Goal: Task Accomplishment & Management: Manage account settings

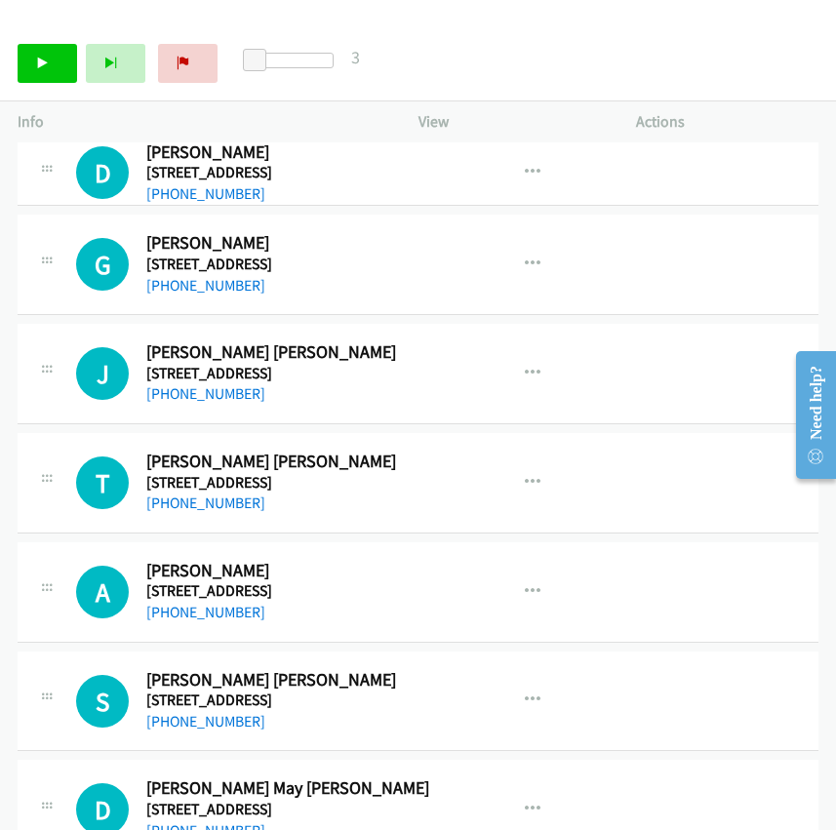
scroll to position [101402, 0]
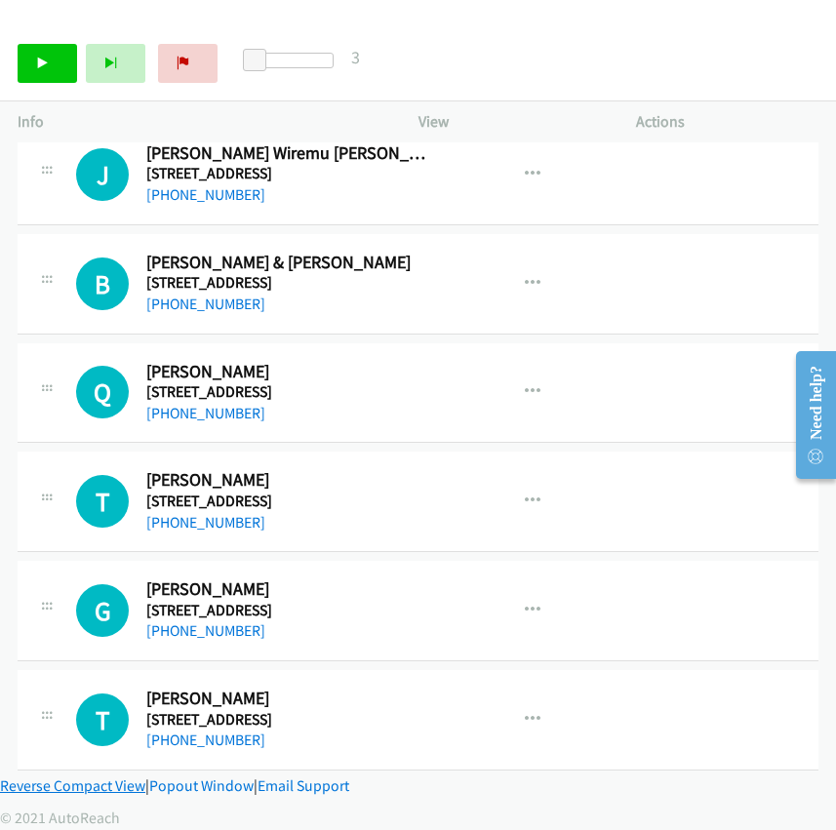
click at [74, 777] on link "Reverse Compact View" at bounding box center [72, 786] width 145 height 19
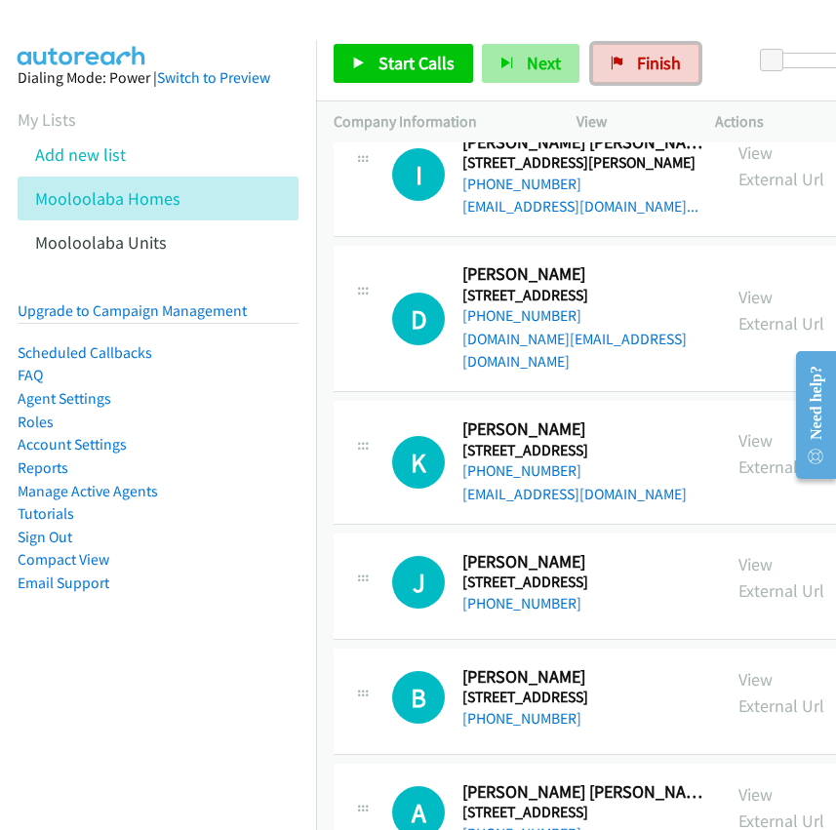
click at [647, 56] on span "Finish" at bounding box center [659, 63] width 44 height 22
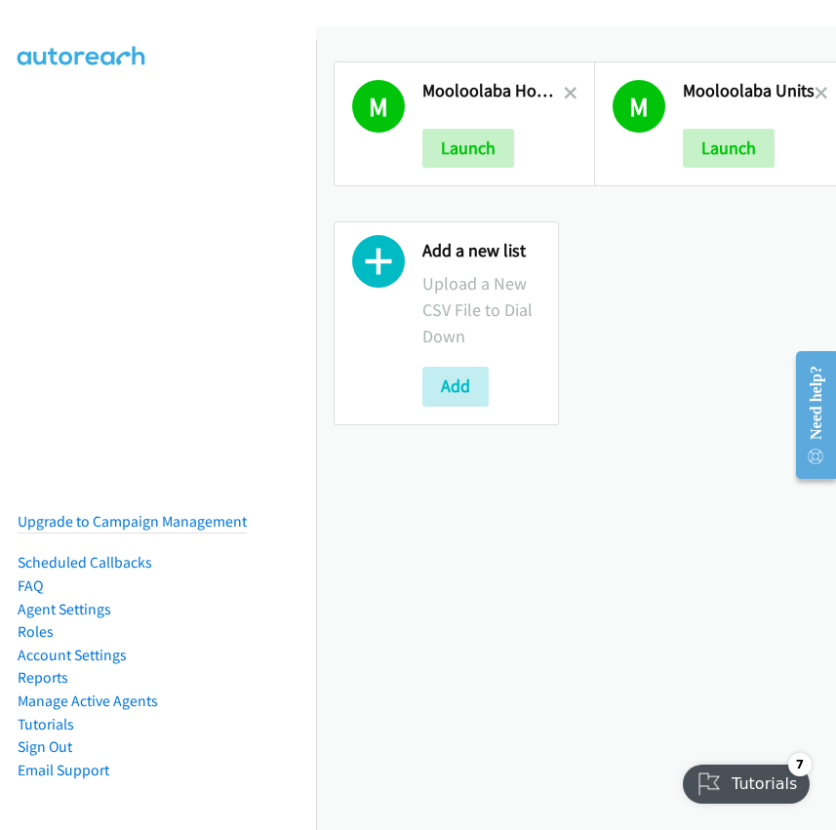
click at [566, 81] on div at bounding box center [571, 124] width 14 height 88
click at [564, 91] on icon at bounding box center [571, 95] width 14 height 14
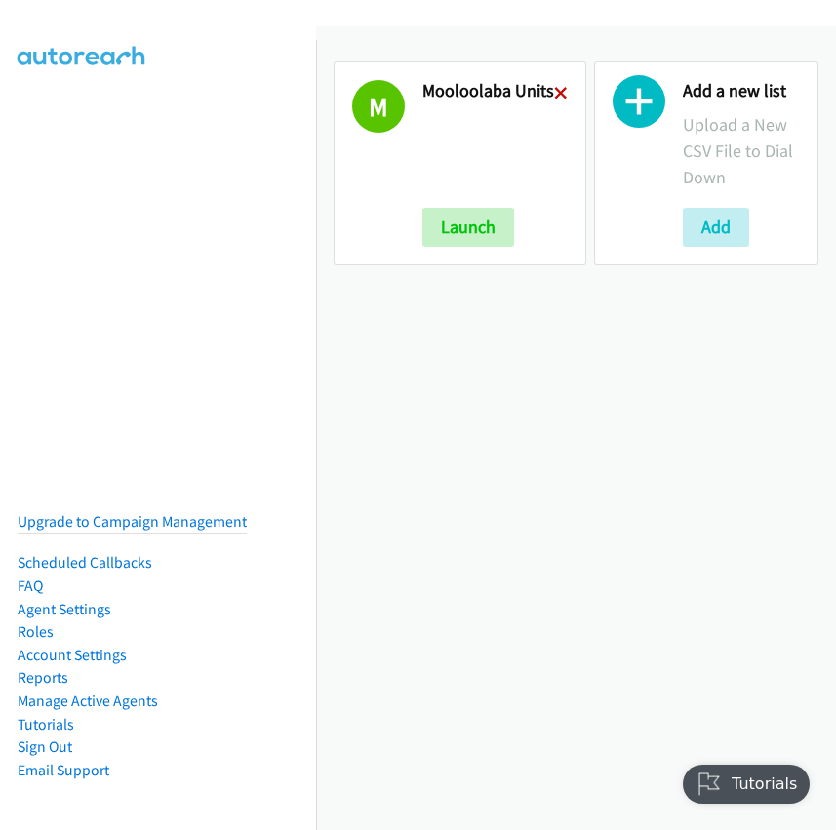
click at [555, 90] on icon at bounding box center [561, 95] width 14 height 14
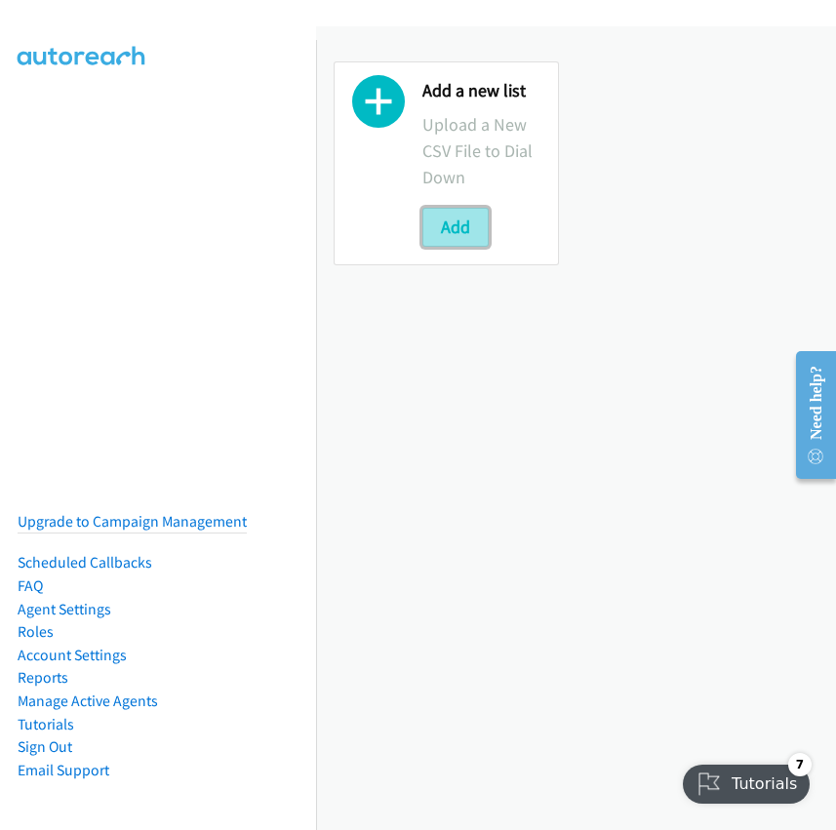
click at [440, 219] on button "Add" at bounding box center [455, 227] width 66 height 39
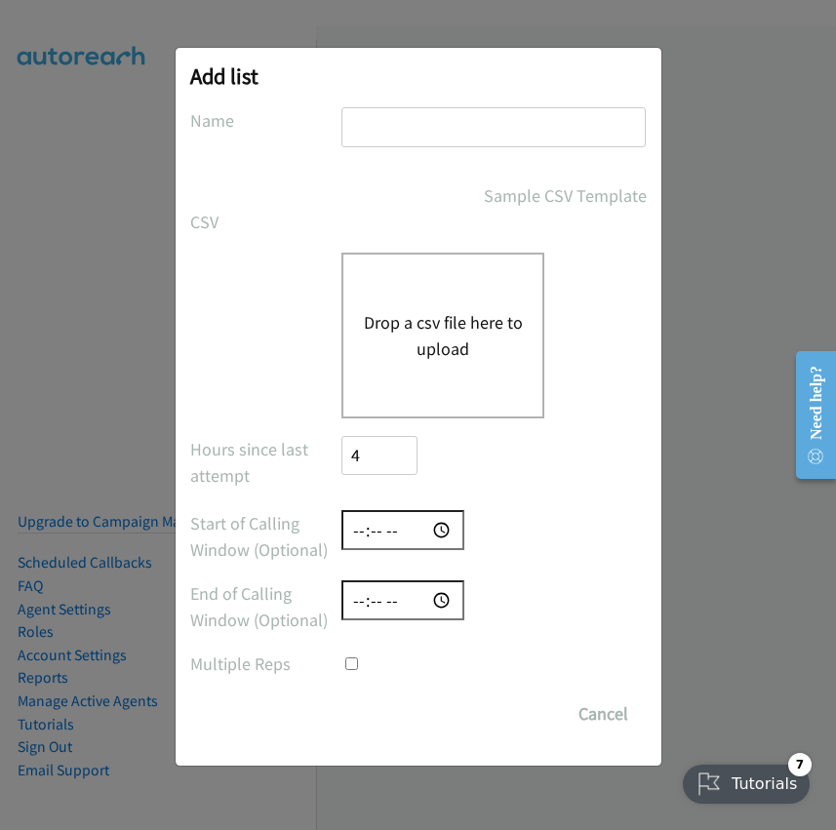
click at [390, 133] on input "text" at bounding box center [493, 127] width 304 height 40
paste input "Mooloolaba Pink Zone 6-Unit Muraban St Residential"
type input "Mooloolaba Pink Zone 6-Unit Muraban St Residential"
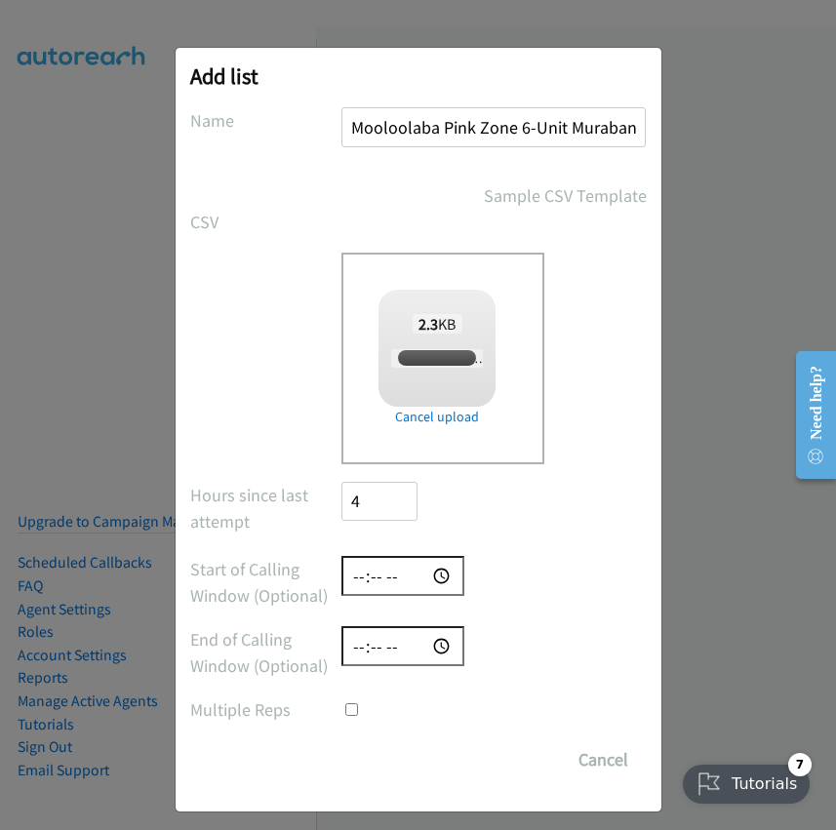
checkbox input "true"
click at [378, 761] on input "Save List" at bounding box center [393, 760] width 102 height 39
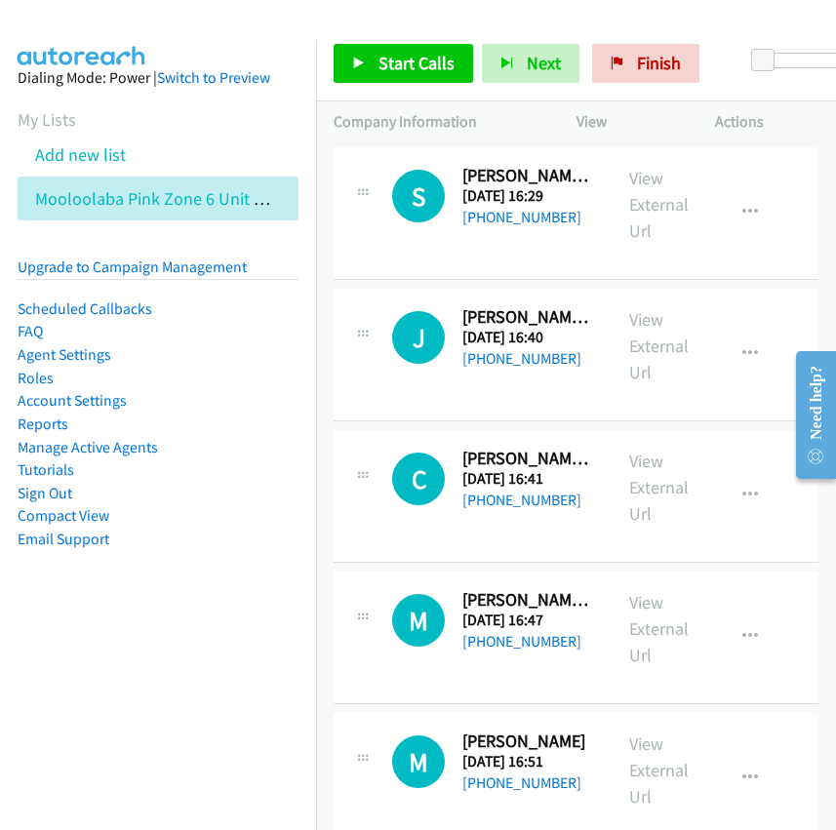
click at [269, 38] on div at bounding box center [409, 37] width 819 height 75
click at [124, 156] on link "Add new list" at bounding box center [80, 154] width 91 height 22
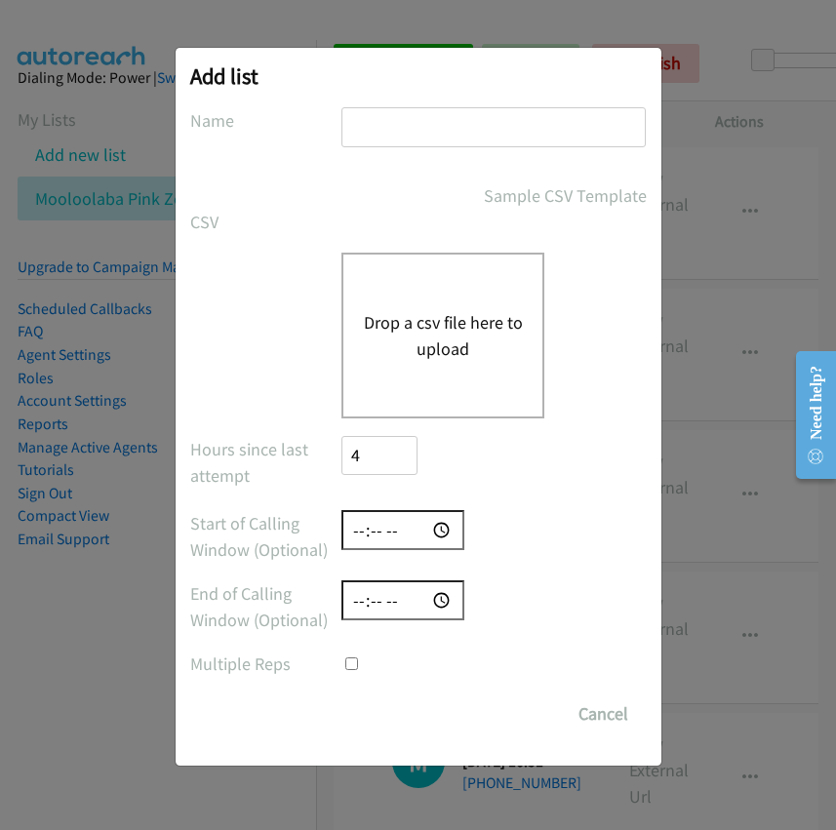
click at [398, 134] on input "text" at bounding box center [493, 127] width 304 height 40
paste input "Pink Zone 6 Mooloolaba-Entry Lever One Bedders"
type input "Pink Zone 6 Mooloolaba-Entry Lever One Bedders"
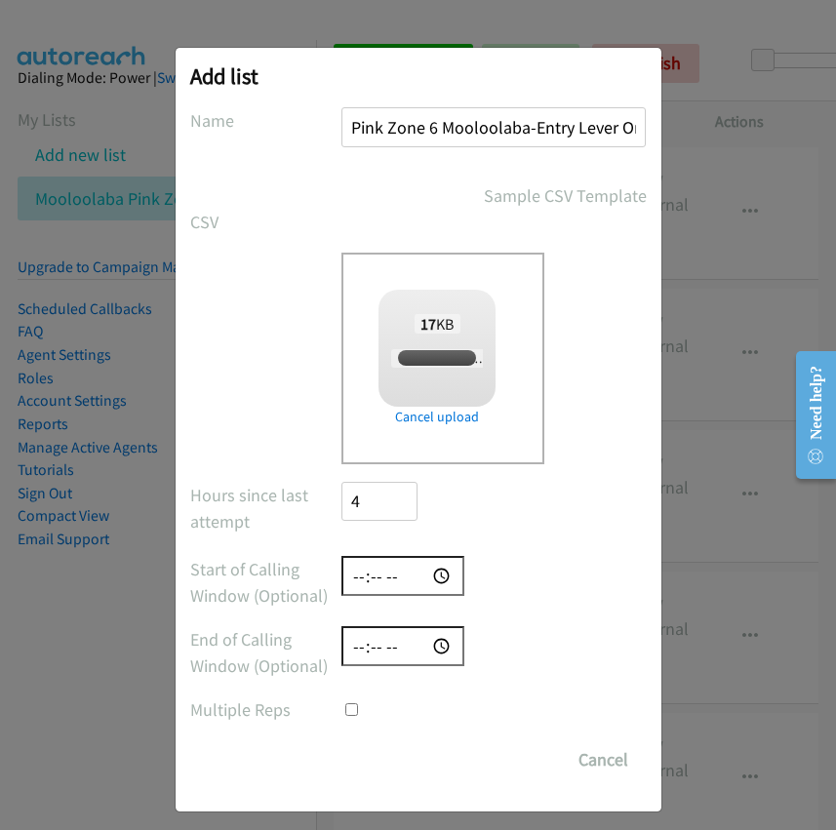
checkbox input "true"
click at [392, 754] on input "Save List" at bounding box center [393, 760] width 102 height 39
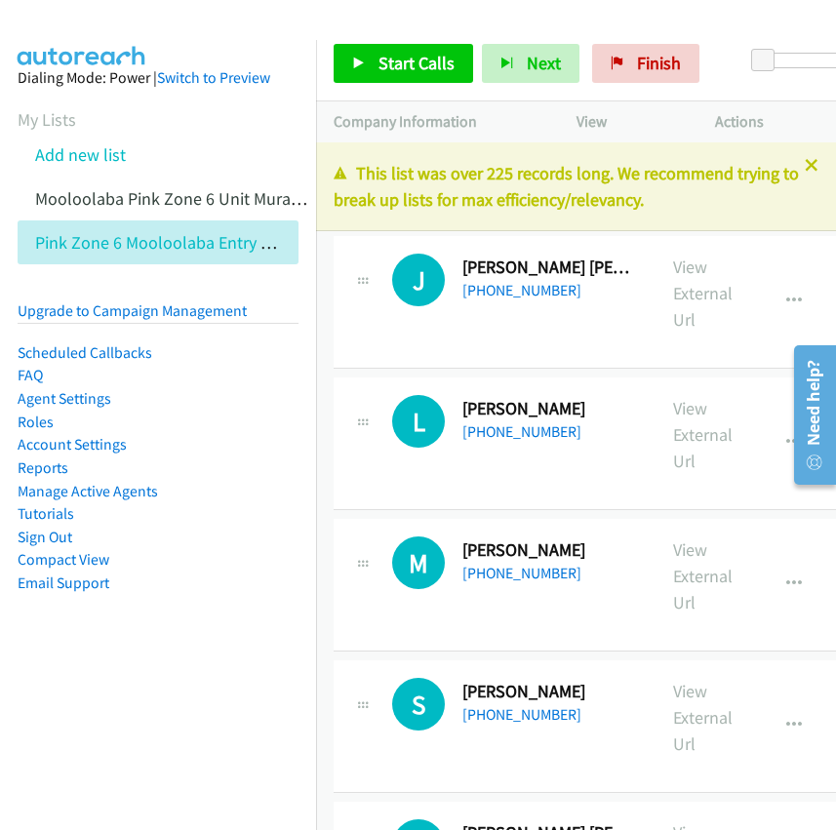
click at [259, 148] on li "Add new list" at bounding box center [176, 155] width 316 height 44
click at [599, 74] on link "Finish" at bounding box center [645, 63] width 107 height 39
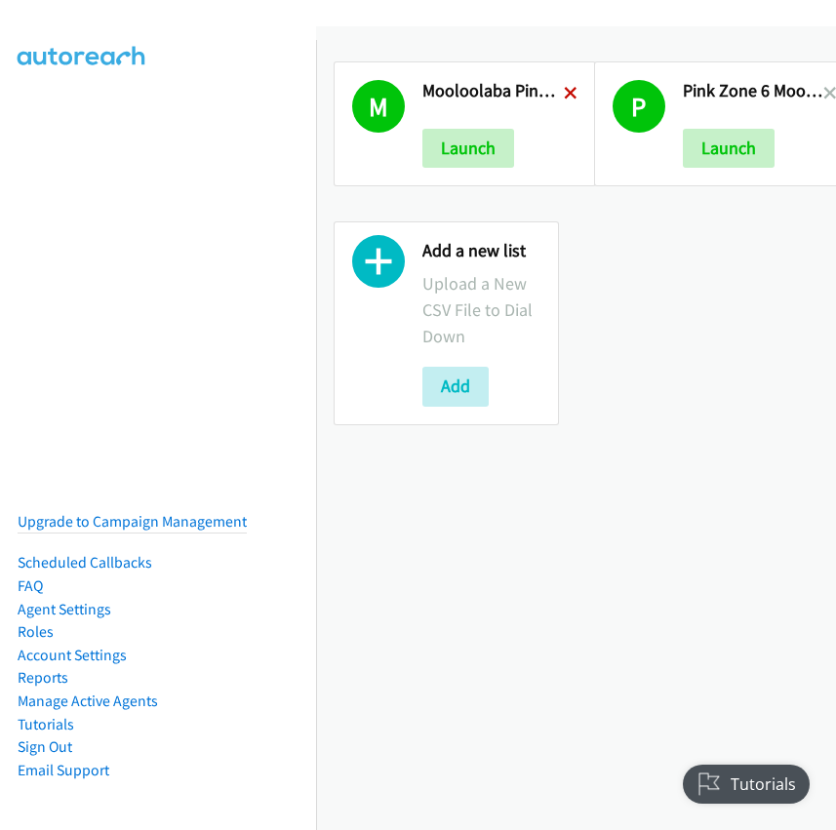
click at [564, 88] on icon at bounding box center [571, 95] width 14 height 14
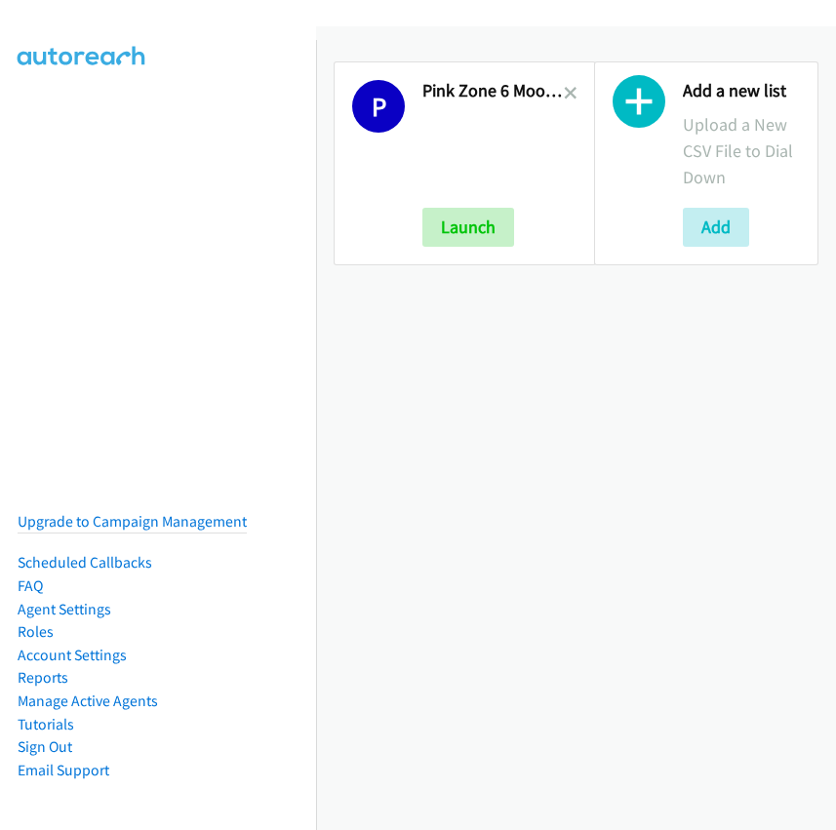
click at [577, 98] on div "Add a new list Upload a New CSV File to Dial Down Add" at bounding box center [707, 163] width 261 height 239
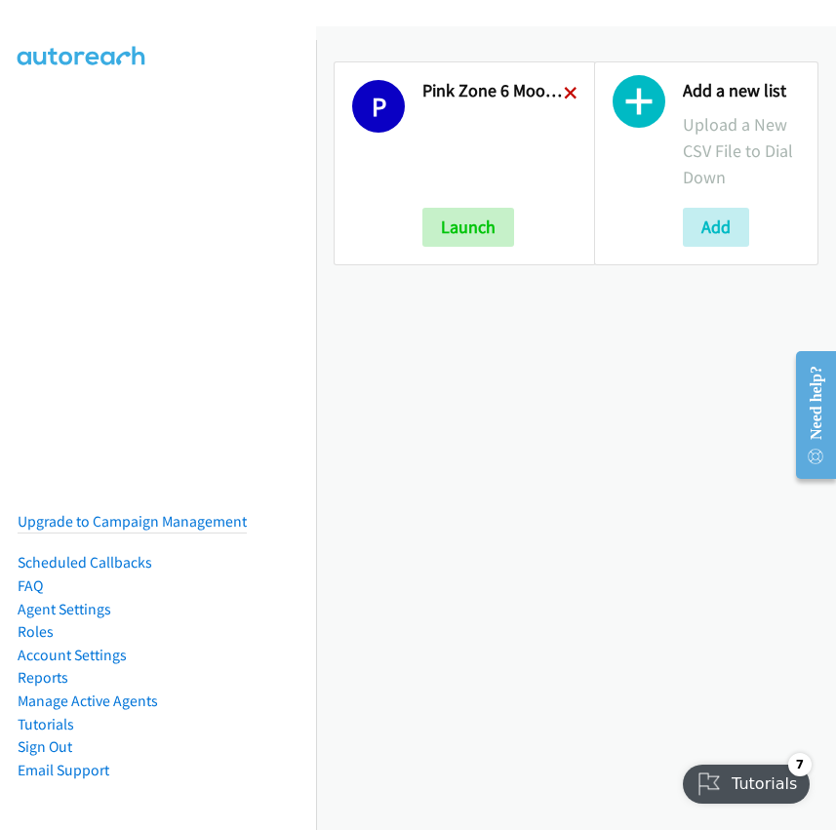
click at [567, 97] on icon at bounding box center [571, 95] width 14 height 14
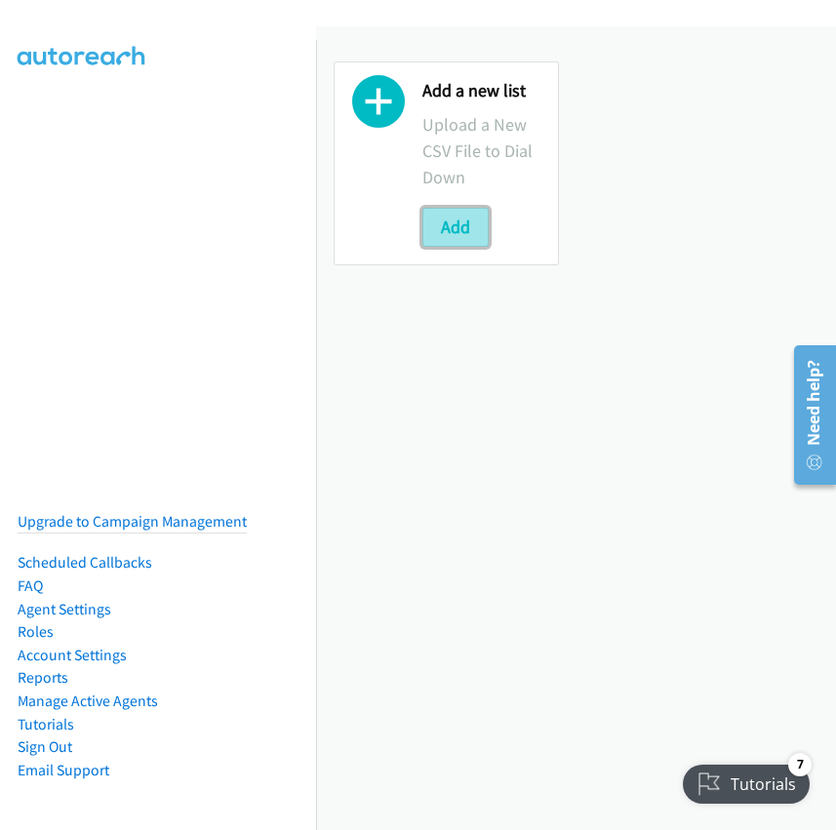
click at [452, 214] on button "Add" at bounding box center [455, 227] width 66 height 39
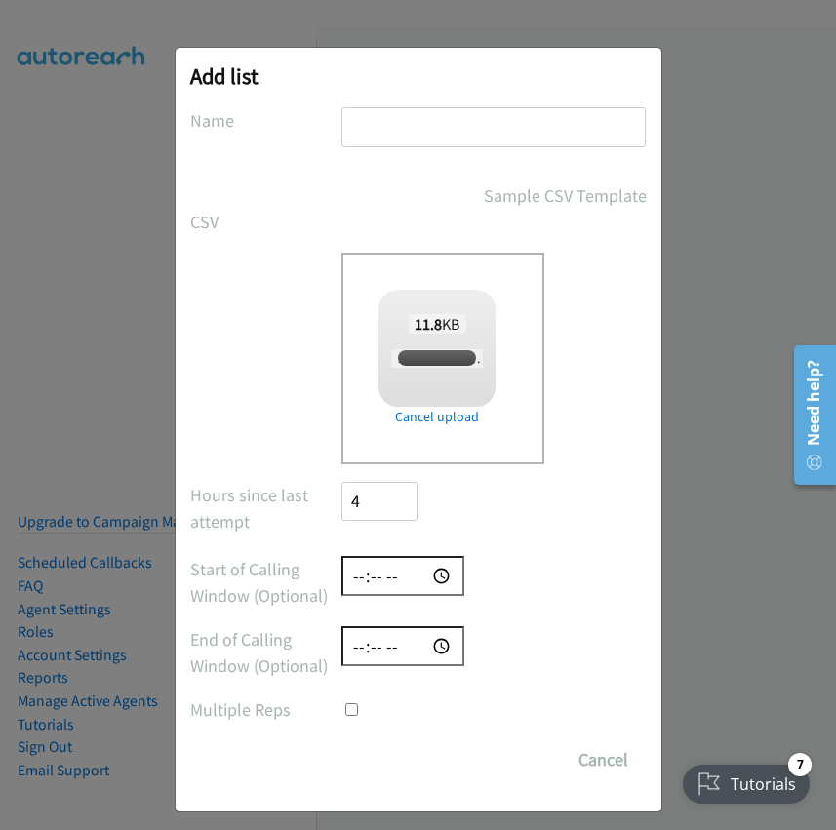
checkbox input "true"
click at [403, 138] on input "text" at bounding box center [493, 127] width 304 height 40
paste input "Zone 1 Houses Mooloolaba"
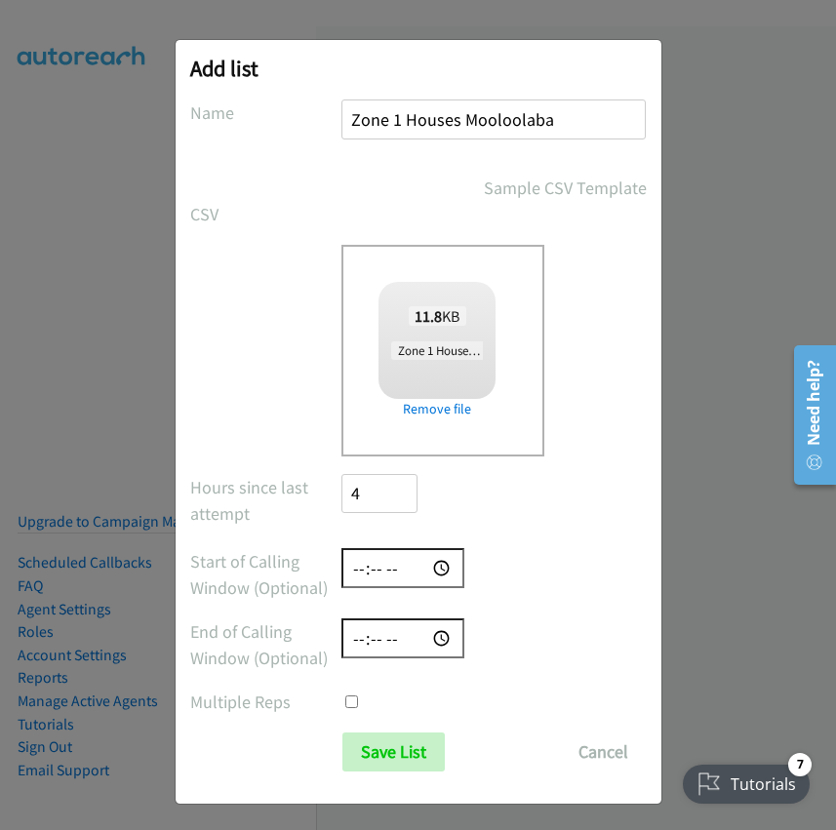
scroll to position [12, 0]
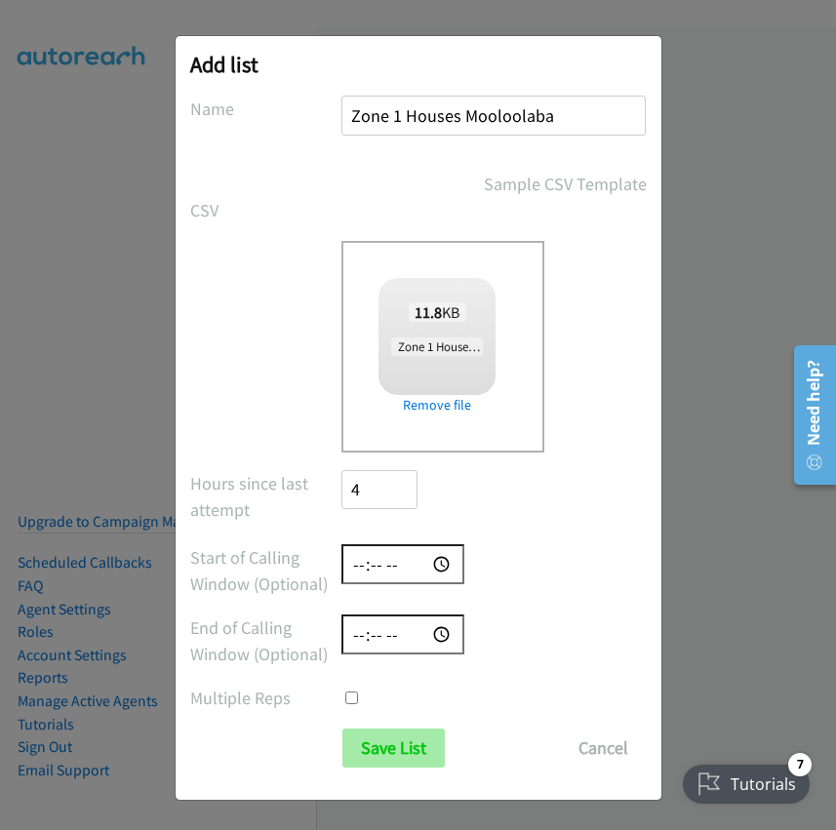
type input "Zone 1 Houses Mooloolaba"
click at [382, 746] on input "Save List" at bounding box center [393, 748] width 102 height 39
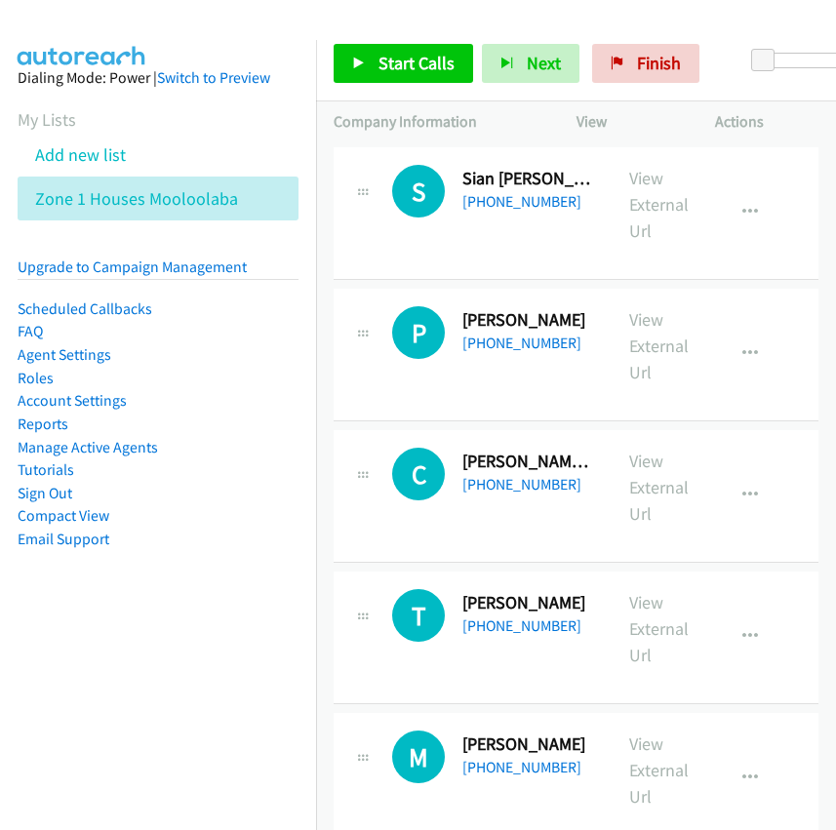
click at [286, 162] on li "Add new list" at bounding box center [176, 155] width 316 height 44
click at [114, 158] on link "Add new list" at bounding box center [80, 154] width 91 height 22
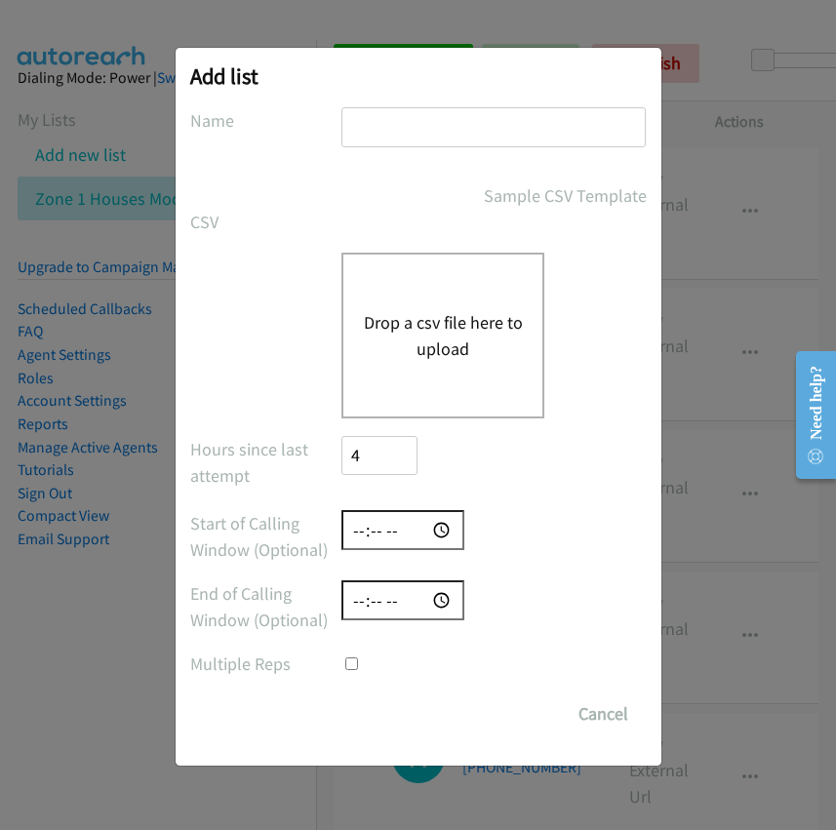
click at [353, 132] on input "text" at bounding box center [493, 127] width 304 height 40
paste input "Zone 1 Units Mooloolaba"
type input "Zone 1 Units Mooloolaba"
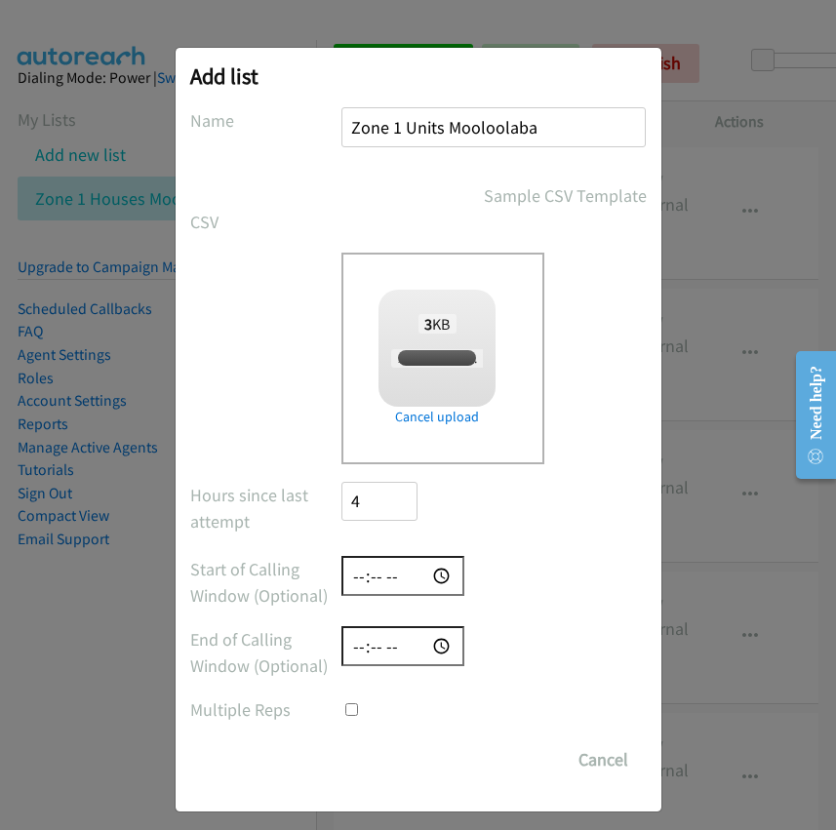
checkbox input "true"
click at [391, 756] on input "Save List" at bounding box center [393, 760] width 102 height 39
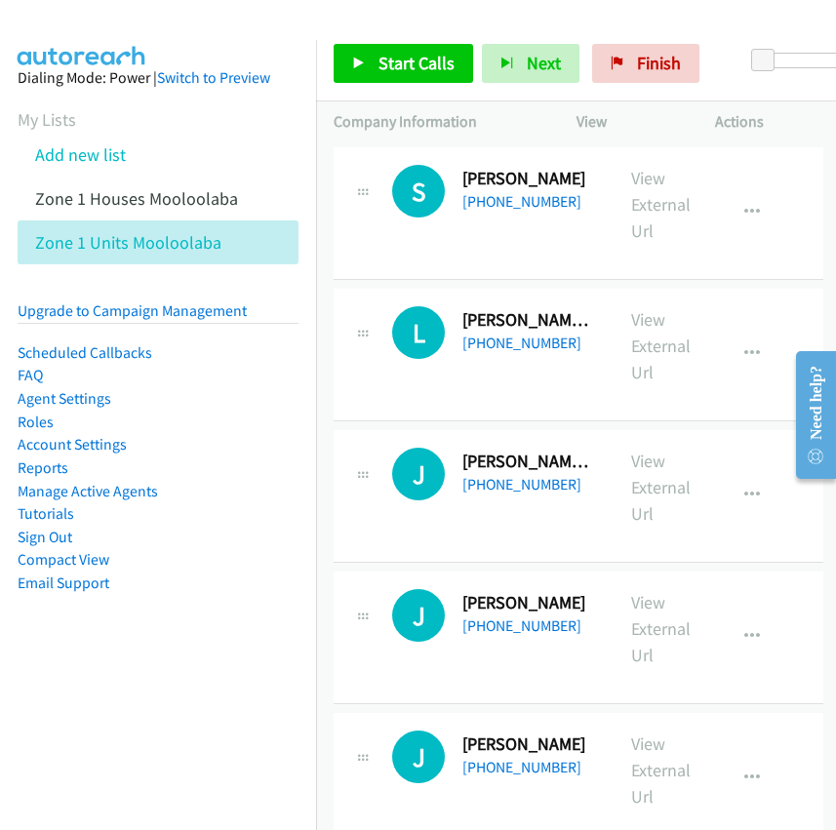
click at [300, 155] on li "Add new list" at bounding box center [176, 155] width 316 height 44
click at [117, 157] on link "Add new list" at bounding box center [80, 154] width 91 height 22
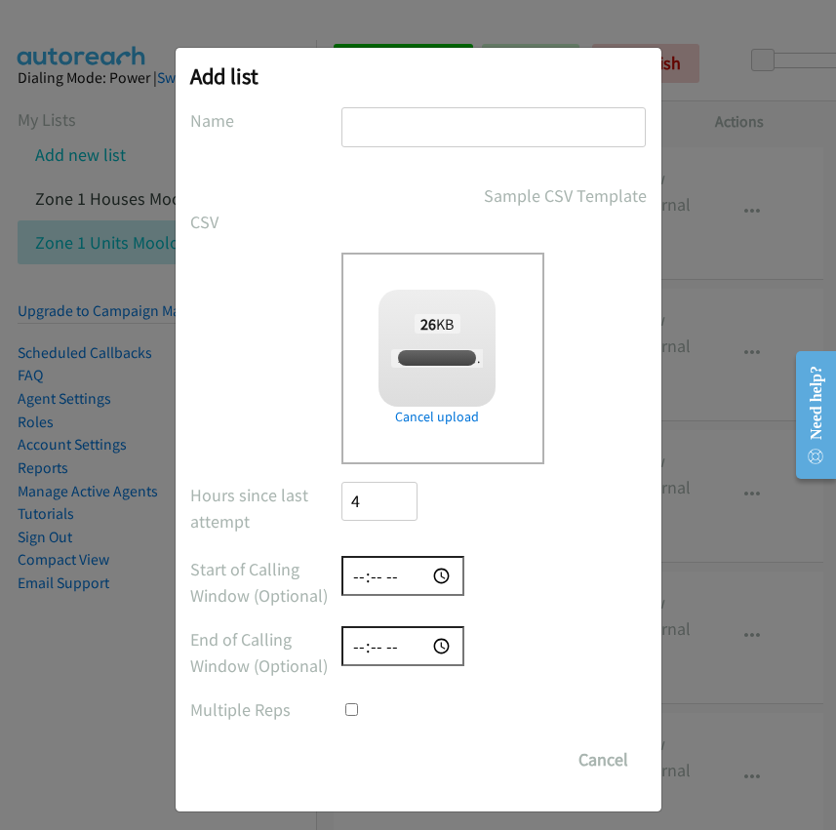
checkbox input "true"
click at [381, 132] on input "text" at bounding box center [493, 127] width 304 height 40
paste input "Zone 2 Houses Mooloolaba"
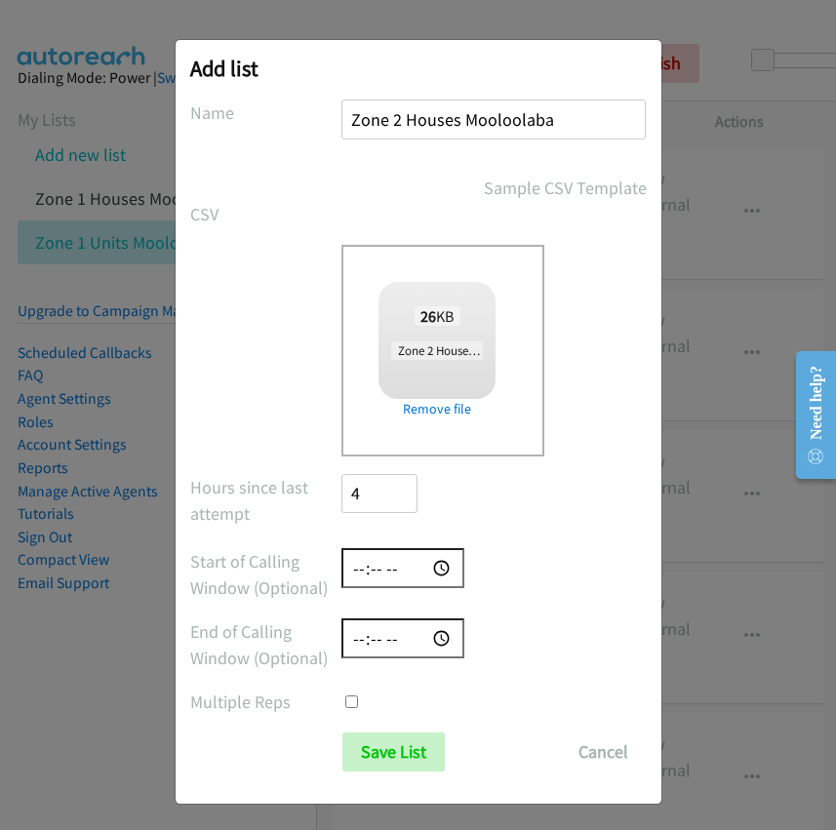
scroll to position [12, 0]
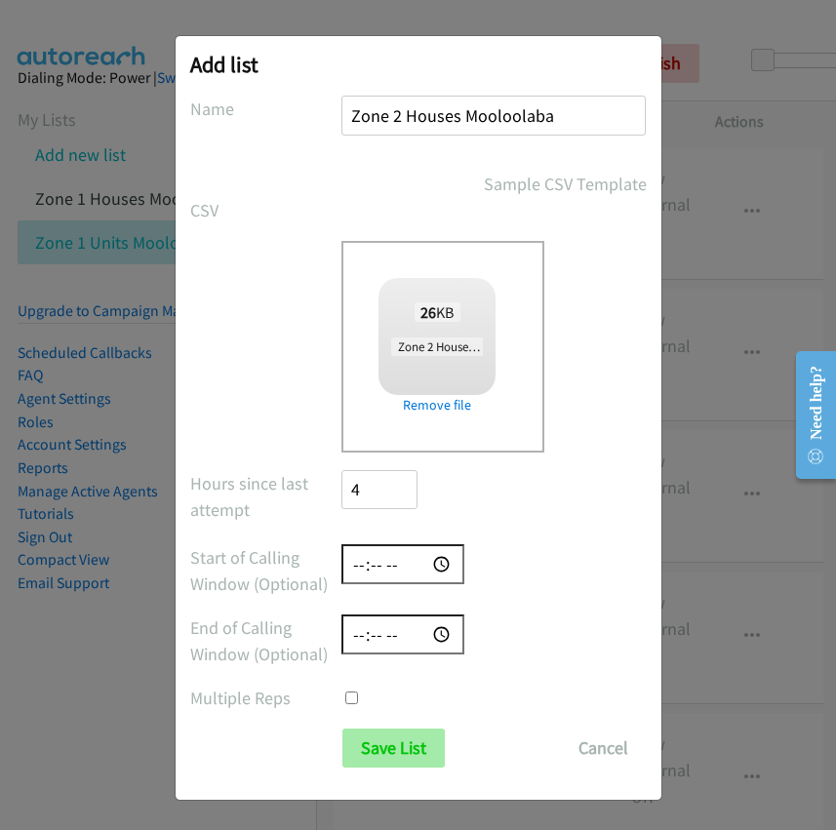
type input "Zone 2 Houses Mooloolaba"
click at [398, 741] on input "Save List" at bounding box center [393, 748] width 102 height 39
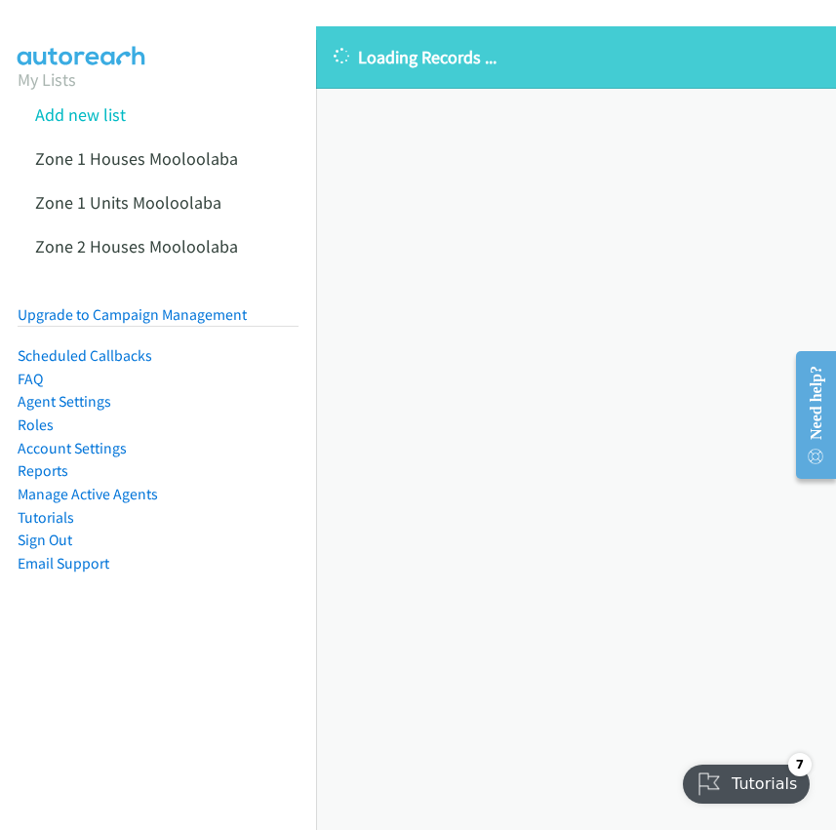
drag, startPoint x: 318, startPoint y: 455, endPoint x: 288, endPoint y: 404, distance: 59.1
click at [318, 455] on div "Loading Records ... Sorry, something went wrong please try again." at bounding box center [576, 428] width 520 height 804
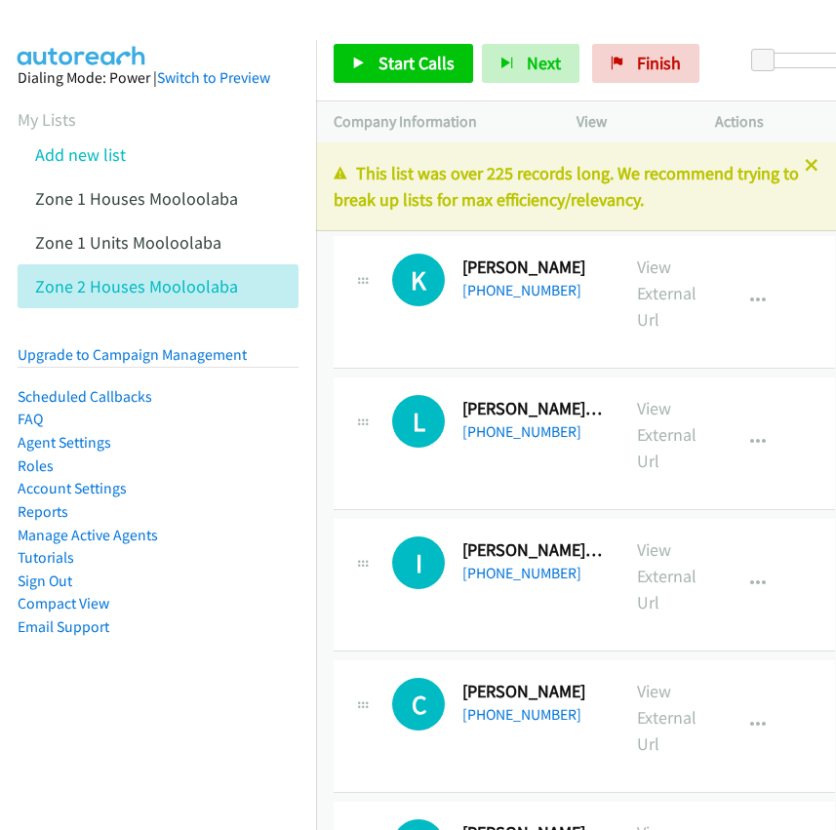
click at [103, 157] on link "Add new list" at bounding box center [80, 154] width 91 height 22
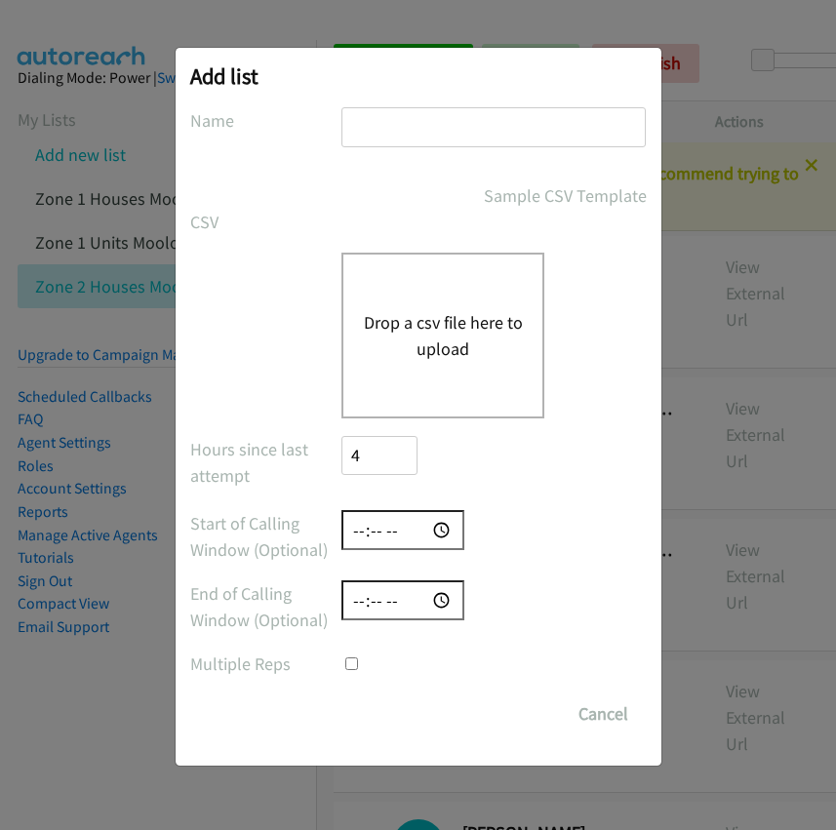
click at [386, 124] on input "text" at bounding box center [493, 127] width 304 height 40
paste input "Zone 2 Units Mooloolaba"
type input "Zone 2 Units Mooloolaba"
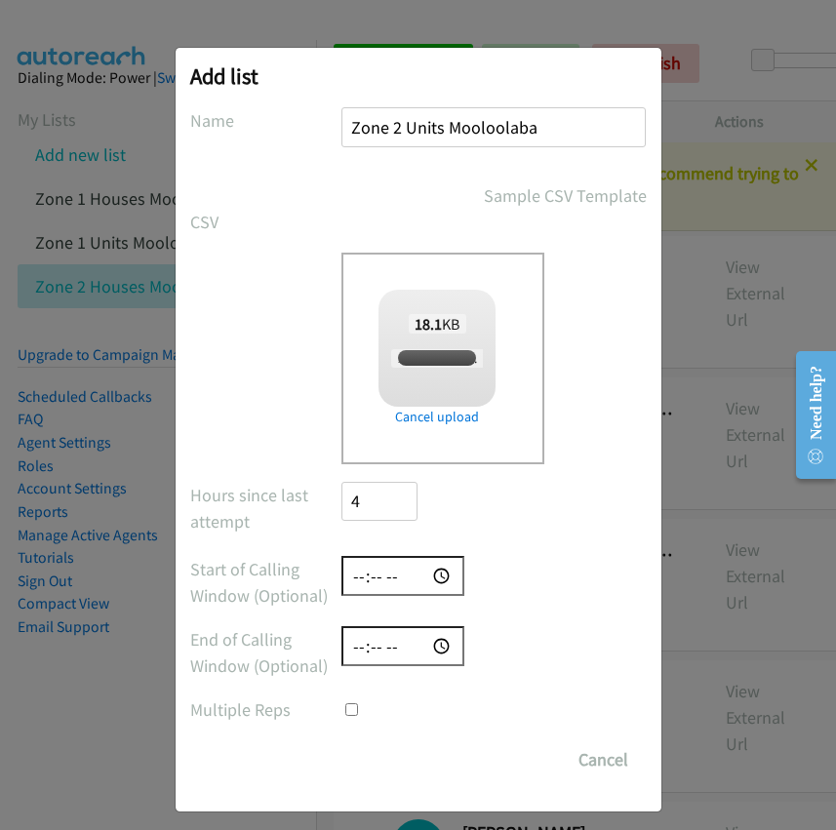
checkbox input "true"
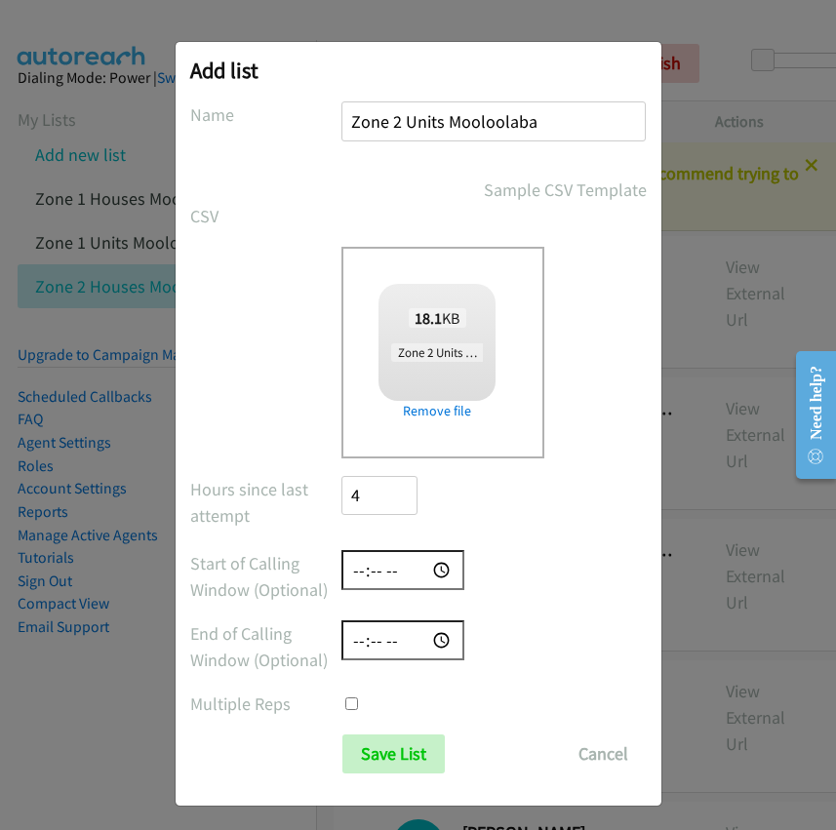
scroll to position [12, 0]
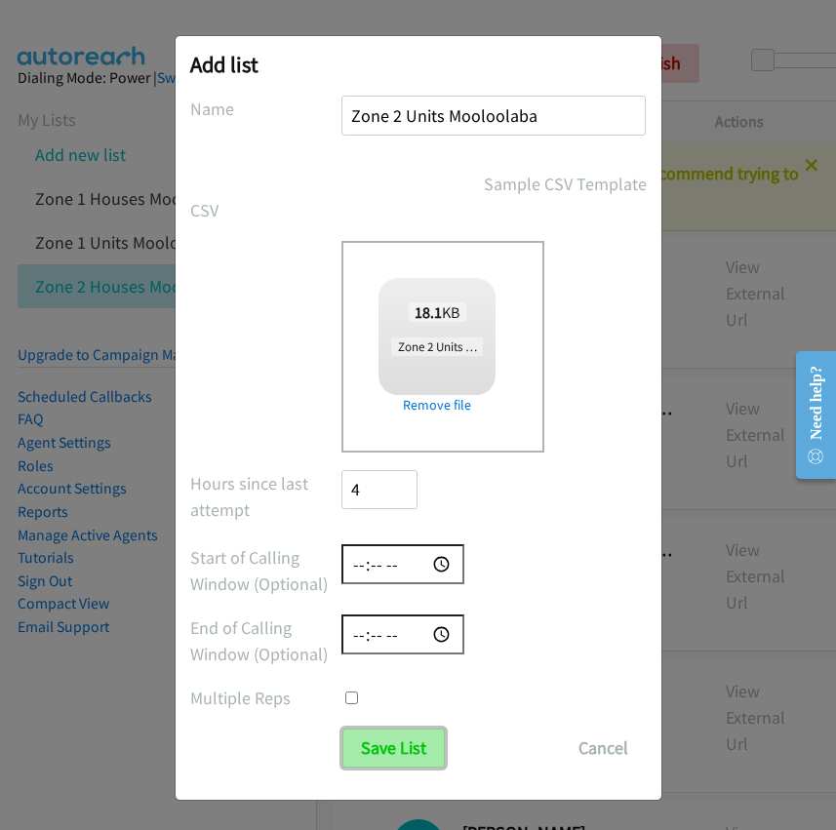
click at [400, 744] on input "Save List" at bounding box center [393, 748] width 102 height 39
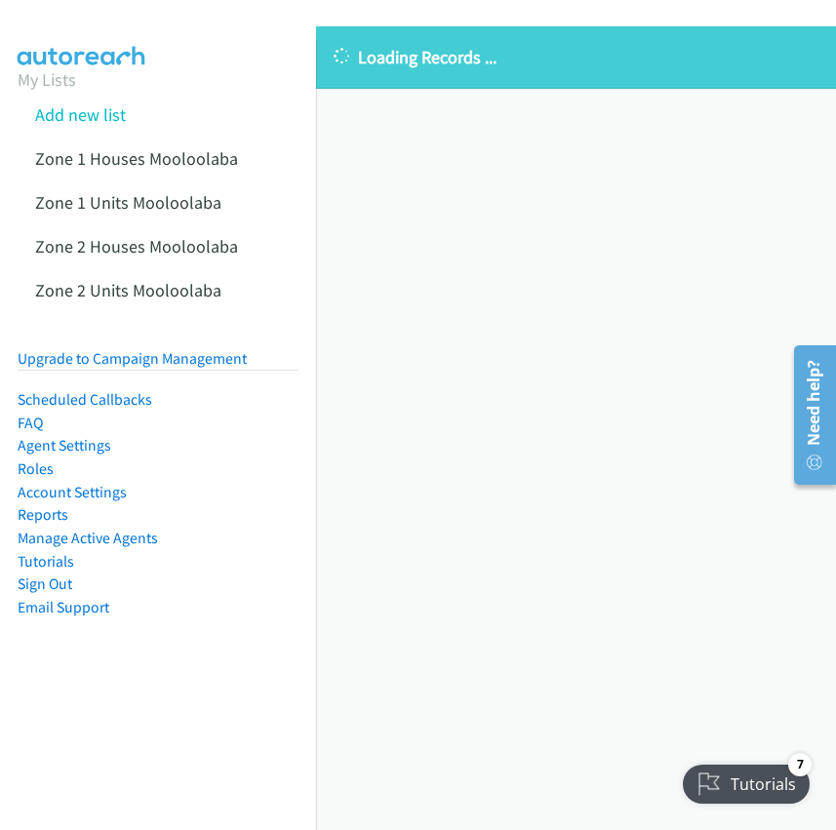
drag, startPoint x: 377, startPoint y: 421, endPoint x: 307, endPoint y: 358, distance: 93.3
click at [377, 421] on div "Loading Records ... Sorry, something went wrong please try again." at bounding box center [576, 428] width 520 height 804
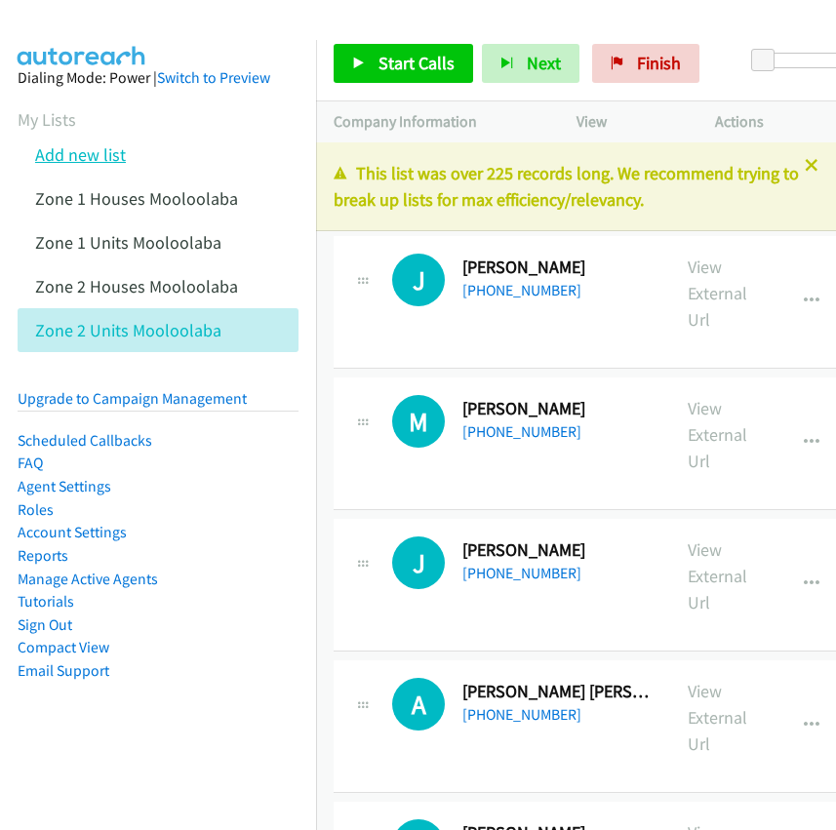
click at [106, 159] on link "Add new list" at bounding box center [80, 154] width 91 height 22
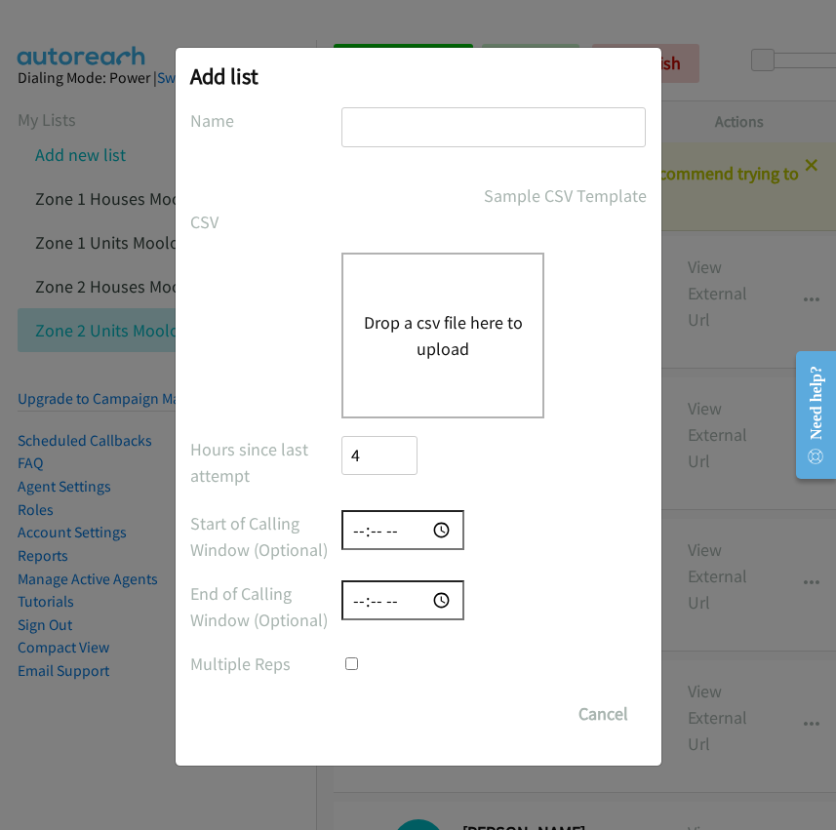
click at [412, 109] on input "text" at bounding box center [493, 127] width 304 height 40
paste input "Zone 3 Houses Mooloolaba"
type input "Zone 3 Houses Mooloolaba"
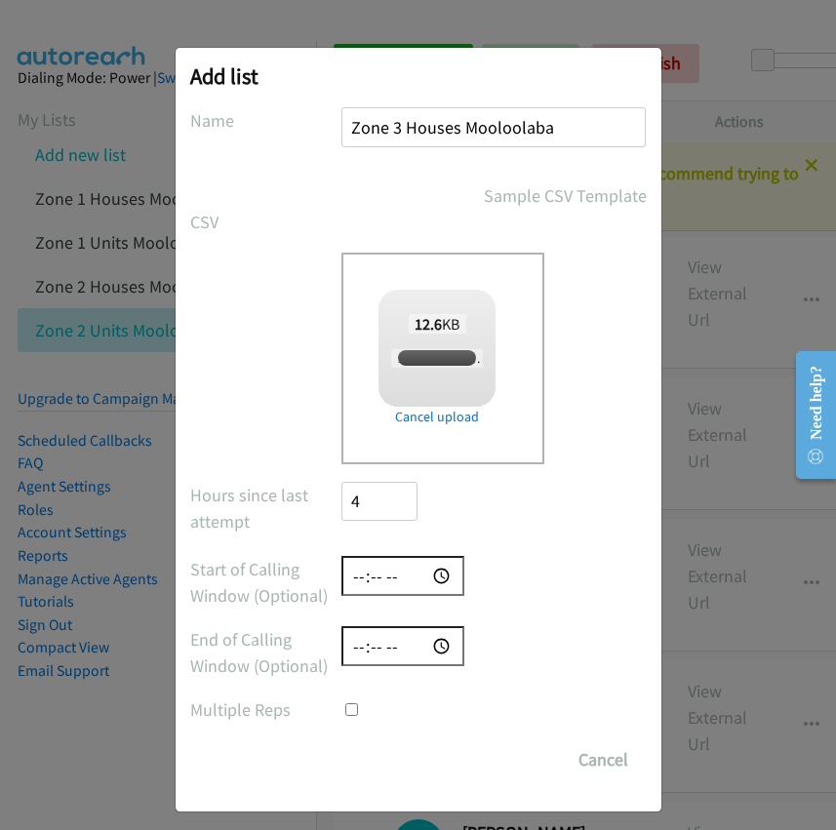
checkbox input "true"
click at [388, 759] on input "Save List" at bounding box center [393, 760] width 102 height 39
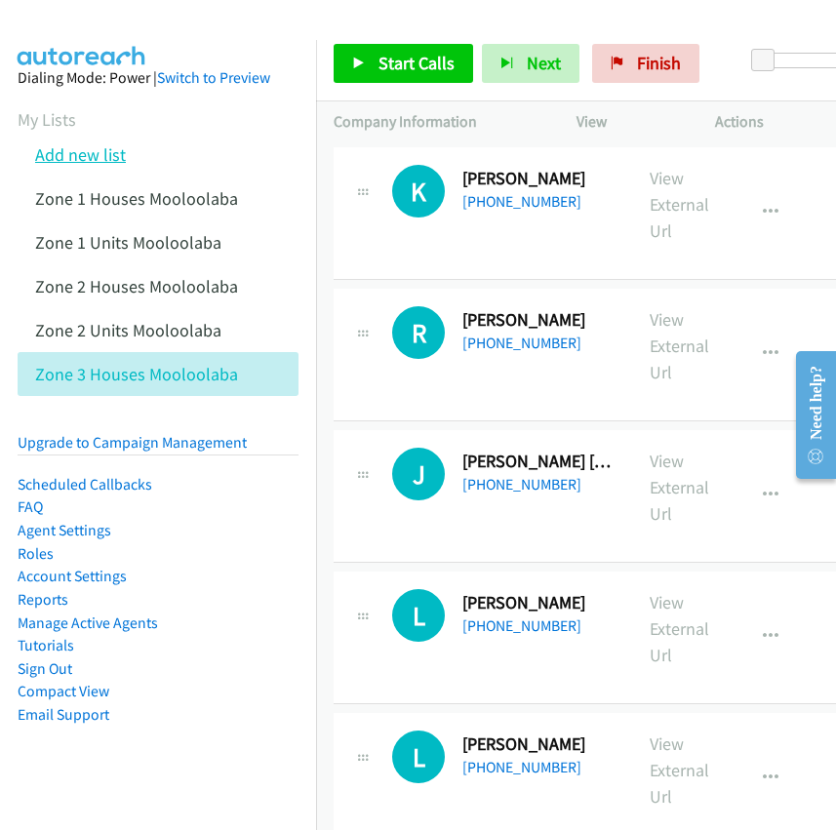
click at [83, 157] on link "Add new list" at bounding box center [80, 154] width 91 height 22
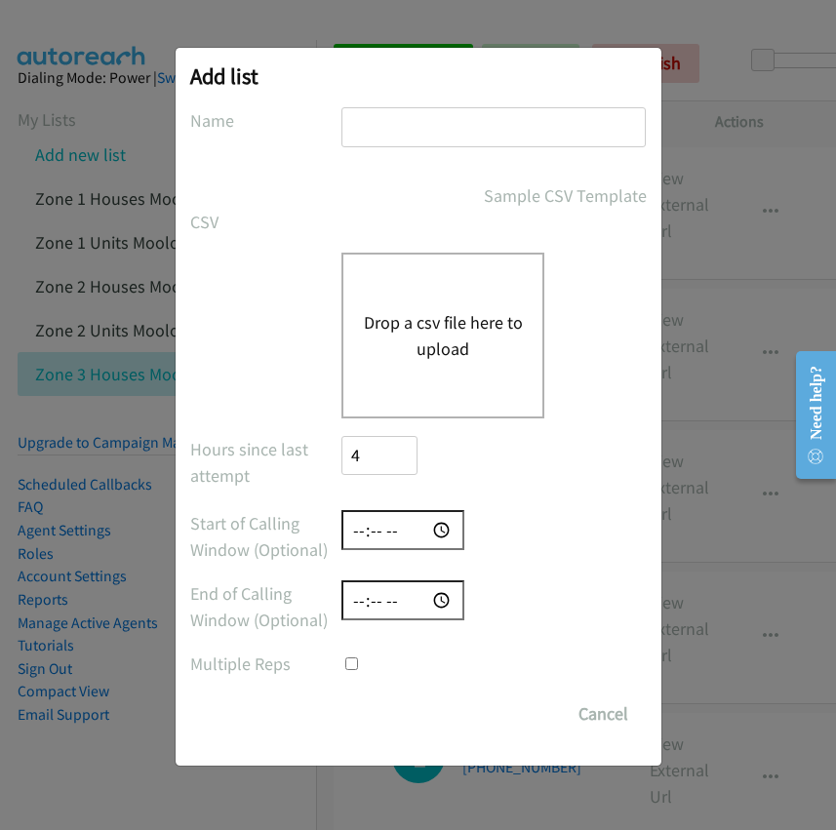
click at [388, 129] on input "text" at bounding box center [493, 127] width 304 height 40
paste input "Zone 3 Units Mooloolaba"
type input "Zone 3 Units Mooloolaba"
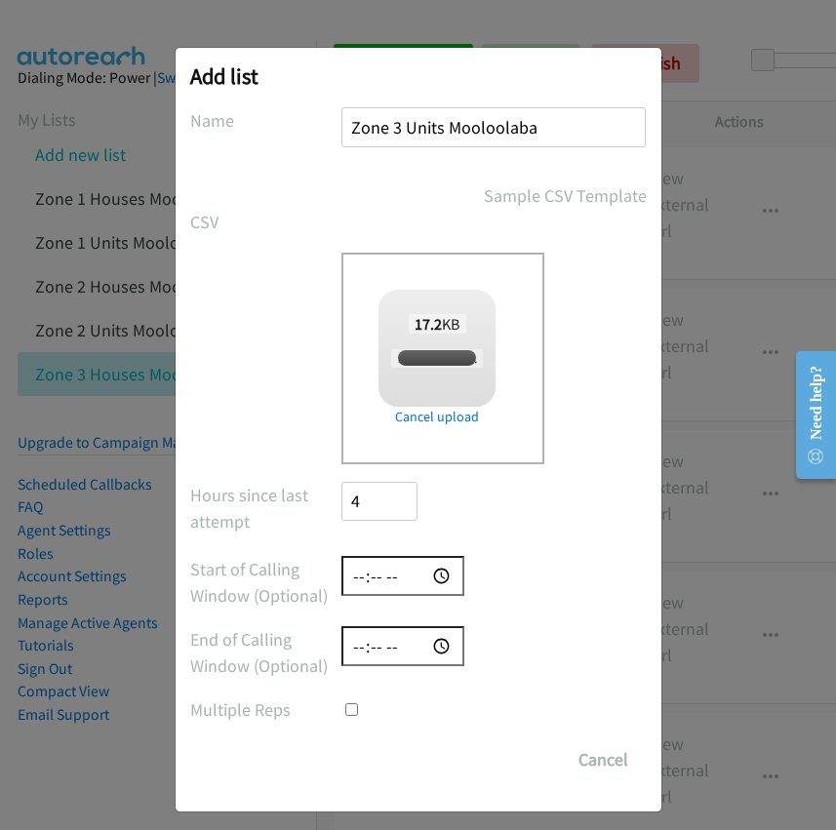
checkbox input "true"
click at [397, 758] on input "Save List" at bounding box center [393, 760] width 102 height 39
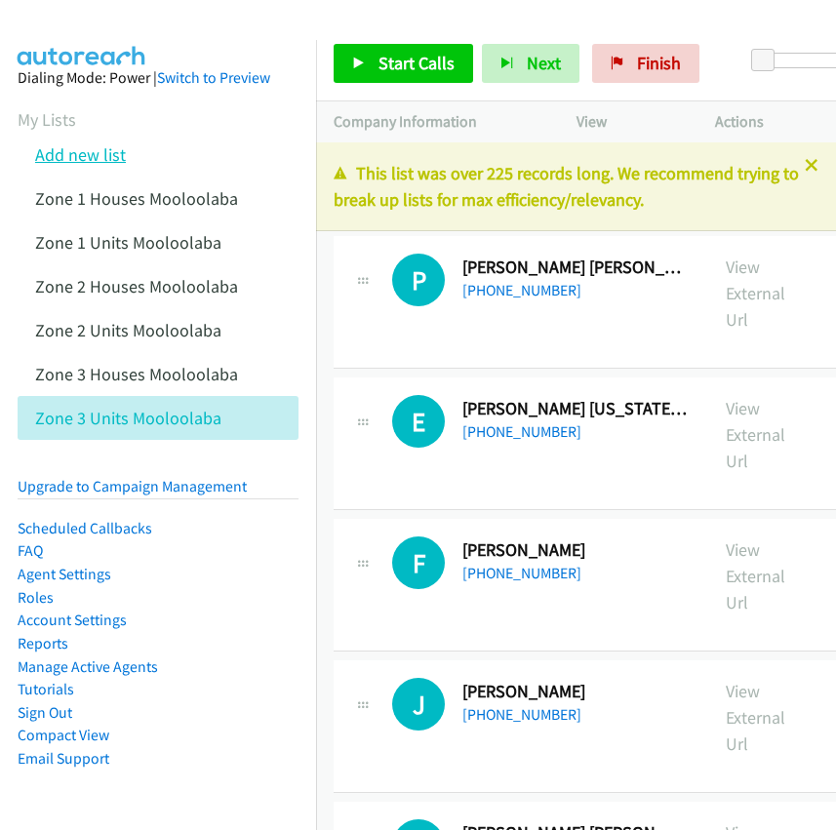
click at [87, 152] on link "Add new list" at bounding box center [80, 154] width 91 height 22
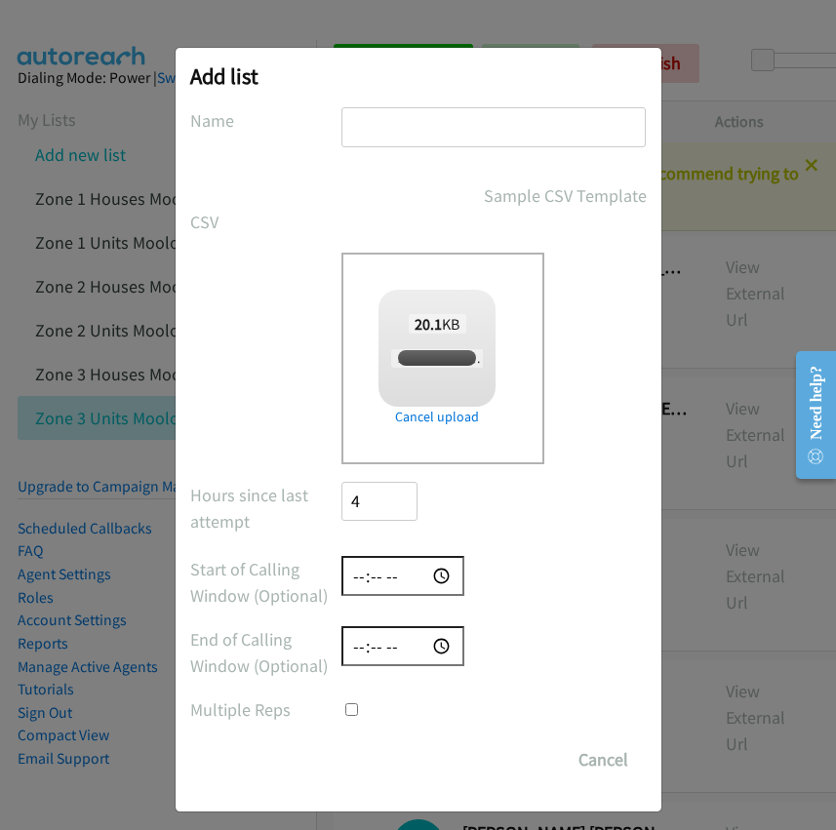
click at [395, 120] on input "text" at bounding box center [493, 127] width 304 height 40
checkbox input "true"
paste input "Zone 4 Houses Mooloolaba"
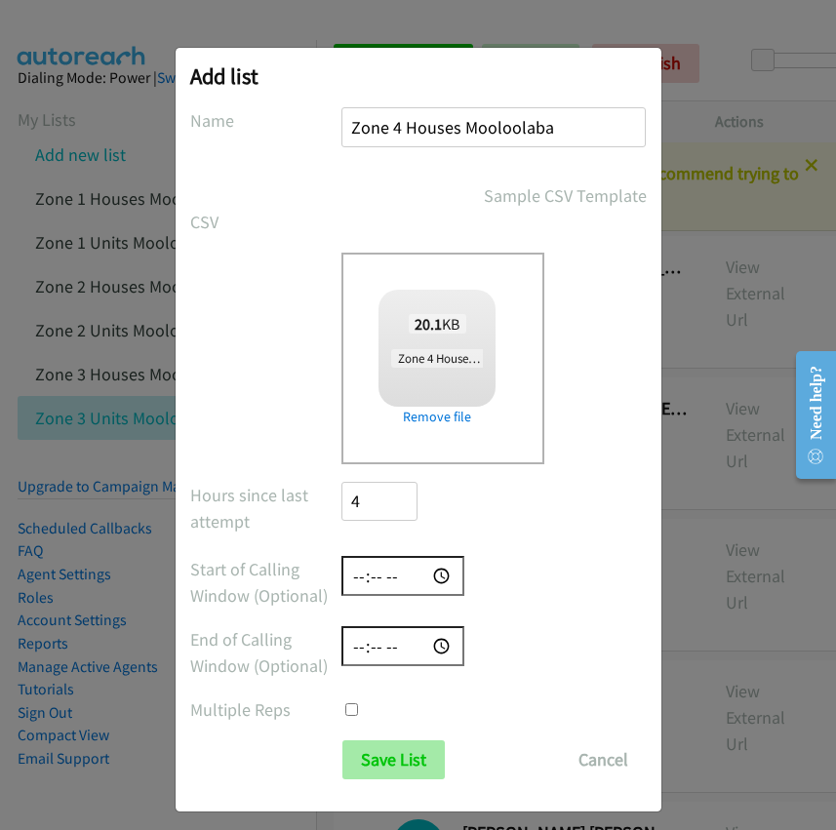
type input "Zone 4 Houses Mooloolaba"
click at [380, 754] on input "Save List" at bounding box center [393, 760] width 102 height 39
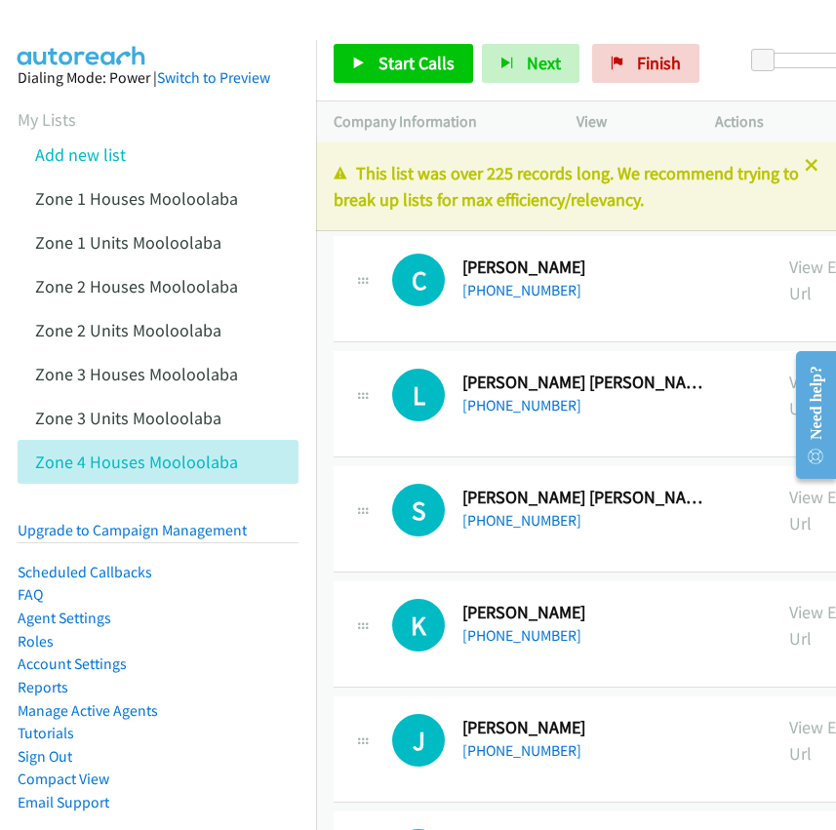
click at [284, 144] on li "Add new list" at bounding box center [176, 155] width 316 height 44
click at [92, 156] on link "Add new list" at bounding box center [80, 154] width 91 height 22
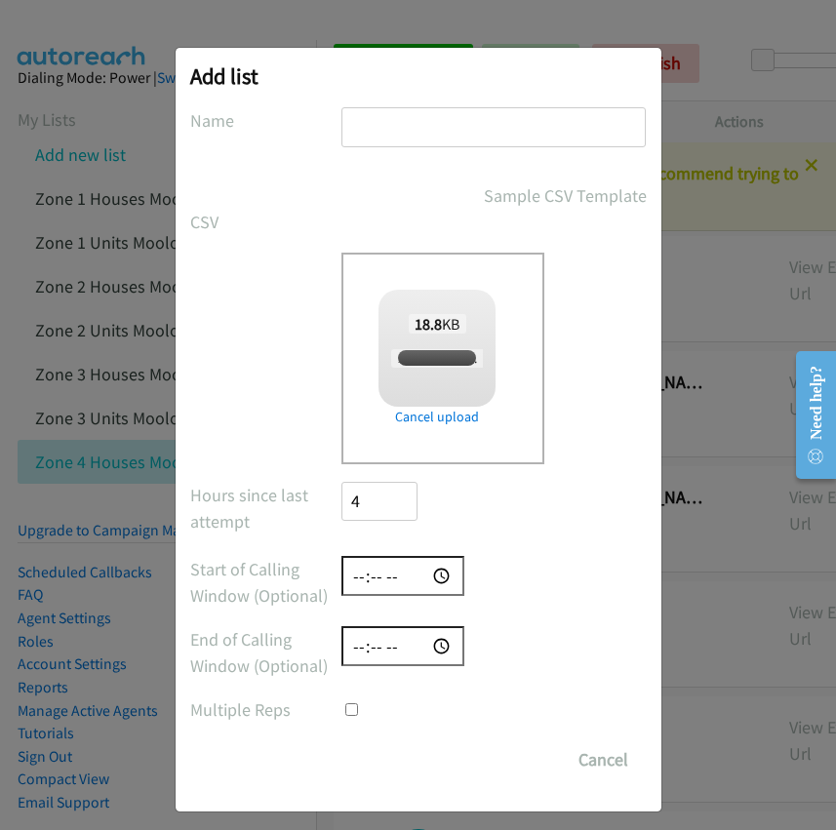
checkbox input "true"
click at [411, 133] on input "text" at bounding box center [493, 127] width 304 height 40
paste input "Zone 4 Units Mooloolaba"
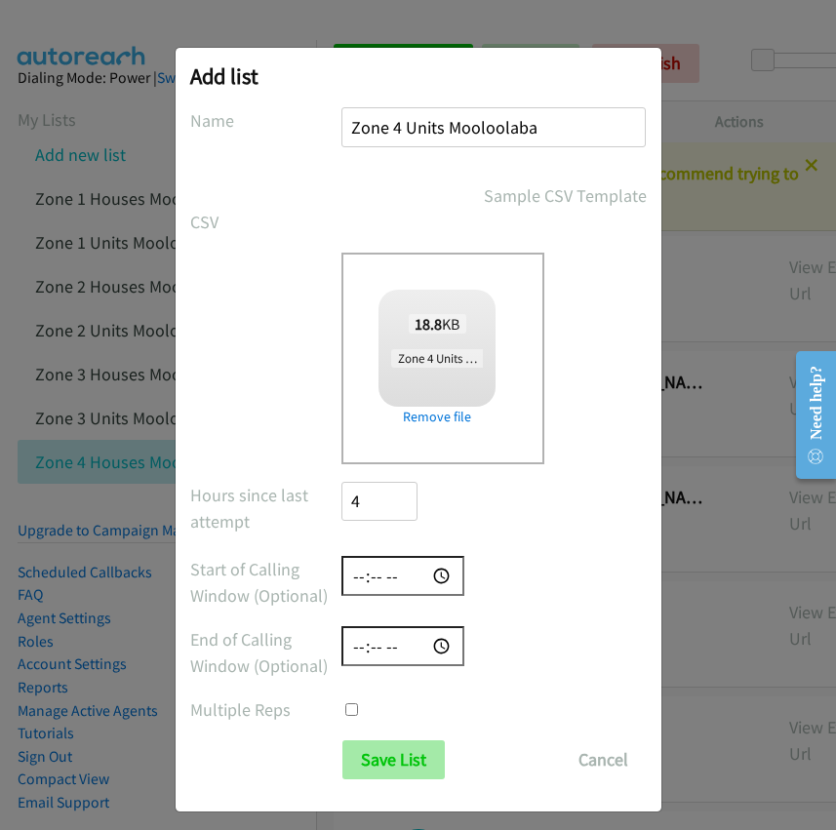
type input "Zone 4 Units Mooloolaba"
click at [364, 758] on input "Save List" at bounding box center [393, 760] width 102 height 39
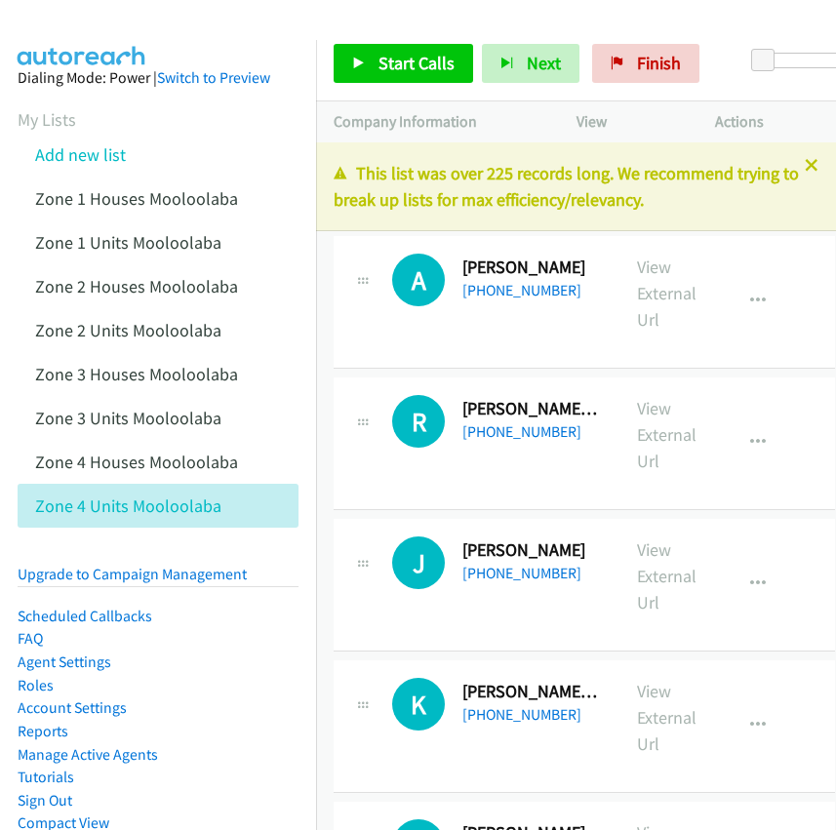
click at [282, 143] on li "Add new list" at bounding box center [176, 155] width 316 height 44
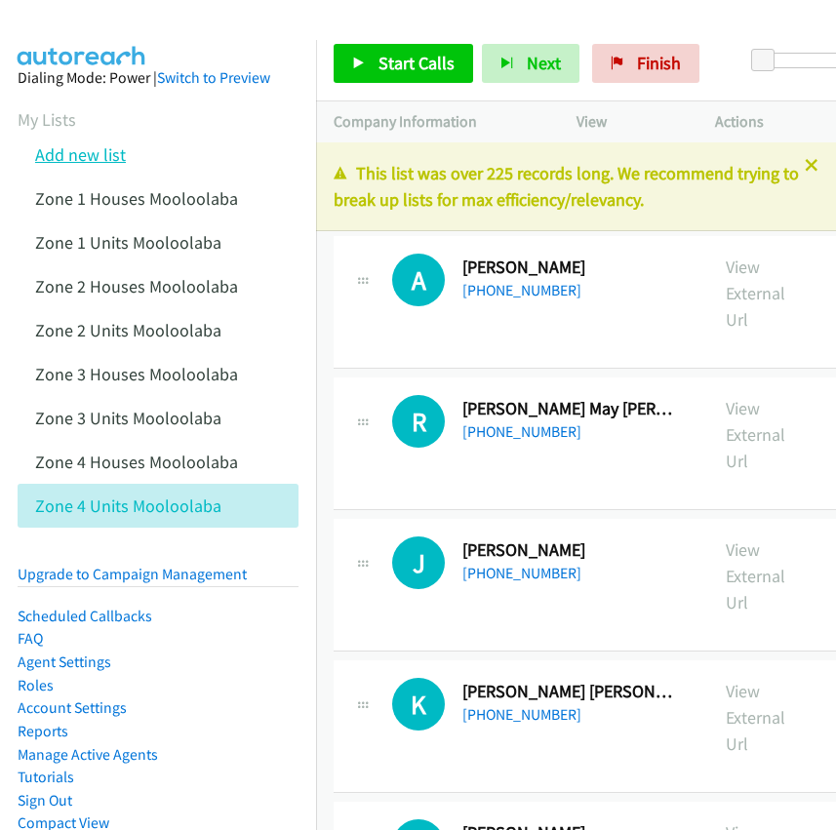
click at [87, 161] on link "Add new list" at bounding box center [80, 154] width 91 height 22
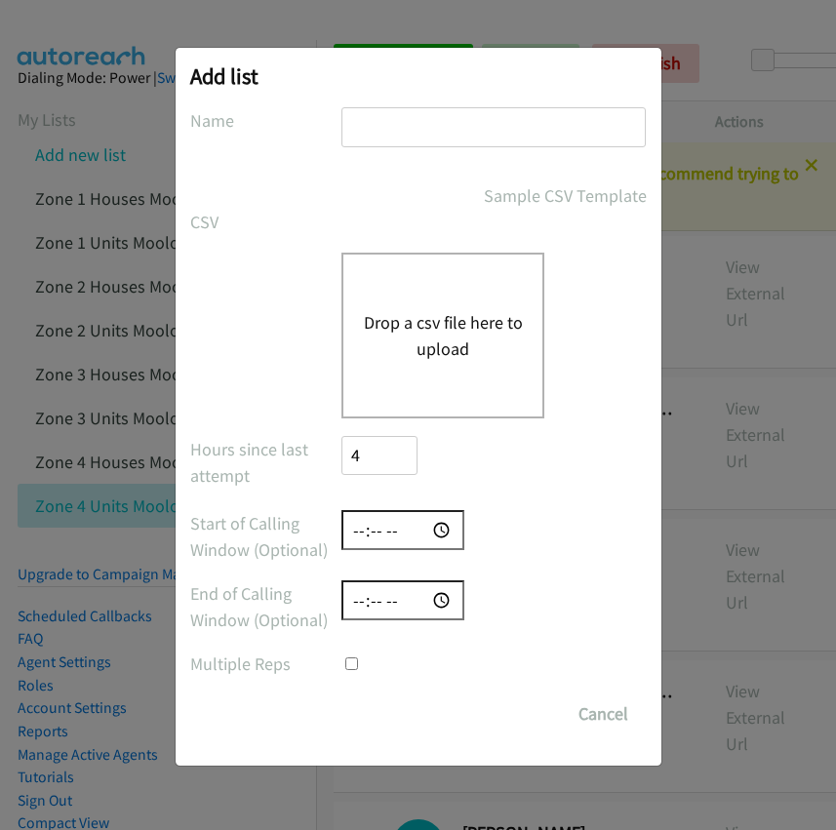
click at [375, 119] on input "text" at bounding box center [493, 127] width 304 height 40
paste input "Zone 5 Houses Mooloolaba"
type input "Zone 5 Houses Mooloolaba"
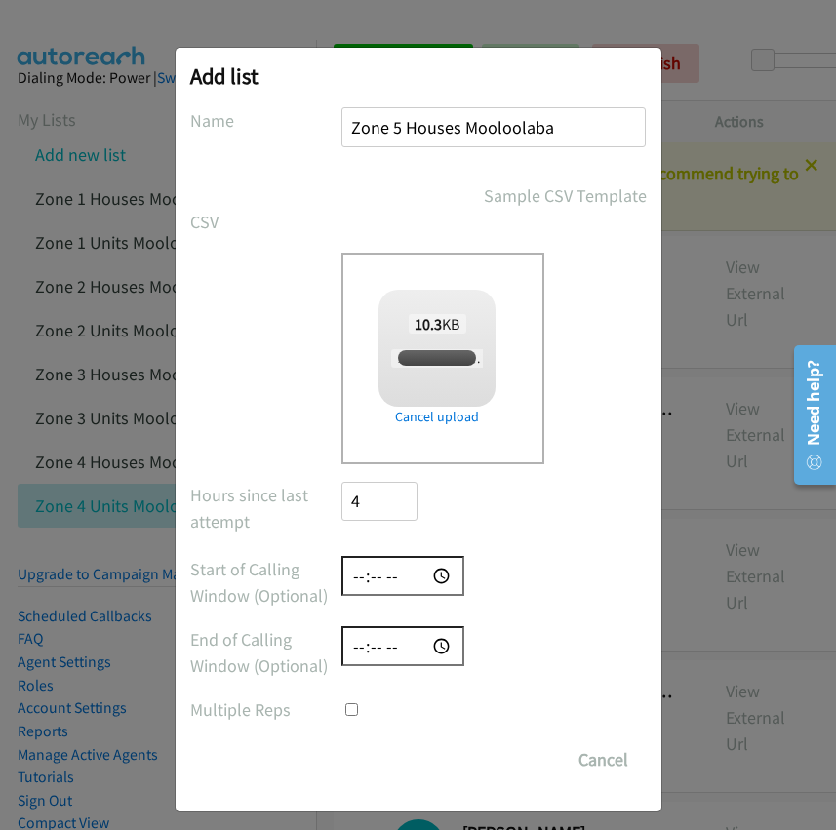
checkbox input "true"
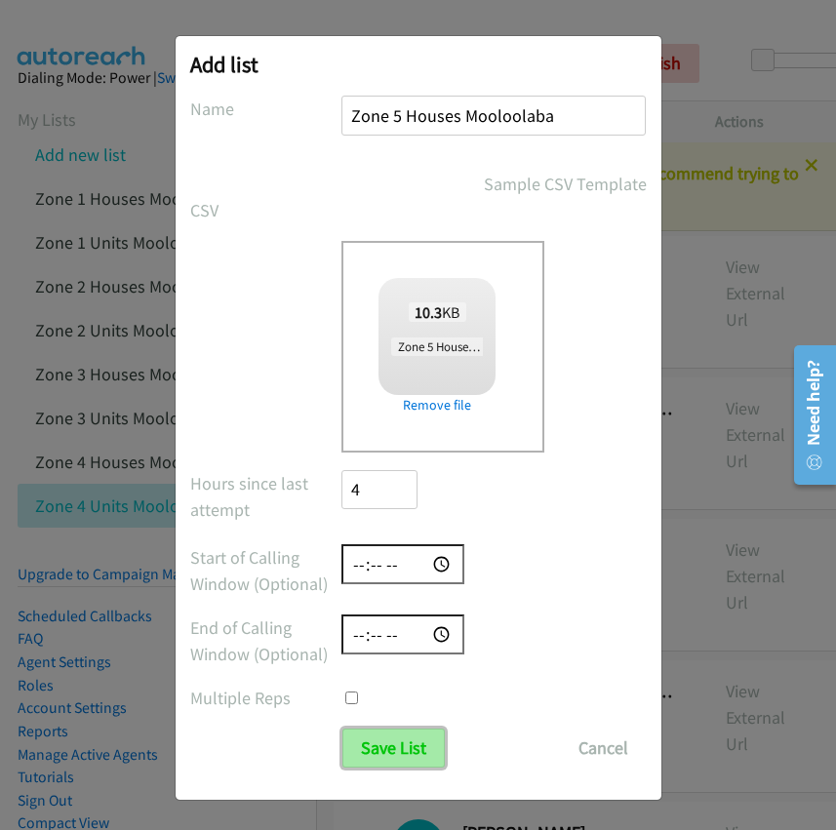
drag, startPoint x: 375, startPoint y: 743, endPoint x: 343, endPoint y: 745, distance: 31.3
click at [372, 743] on input "Save List" at bounding box center [393, 748] width 102 height 39
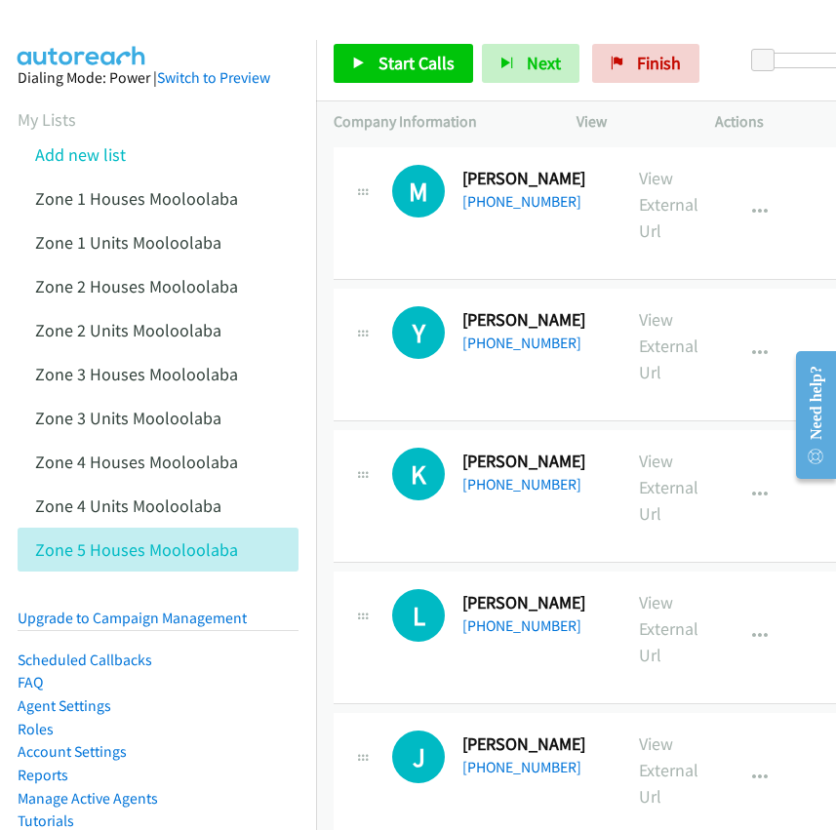
click at [288, 96] on aside "Dialing Mode: Power | Switch to Preview My Lists Add new list Zone 1 Houses Moo…" at bounding box center [158, 515] width 316 height 950
click at [288, 100] on aside "Dialing Mode: Power | Switch to Preview My Lists Add new list Zone 1 Houses Moo…" at bounding box center [158, 515] width 316 height 950
click at [102, 154] on link "Add new list" at bounding box center [80, 154] width 91 height 22
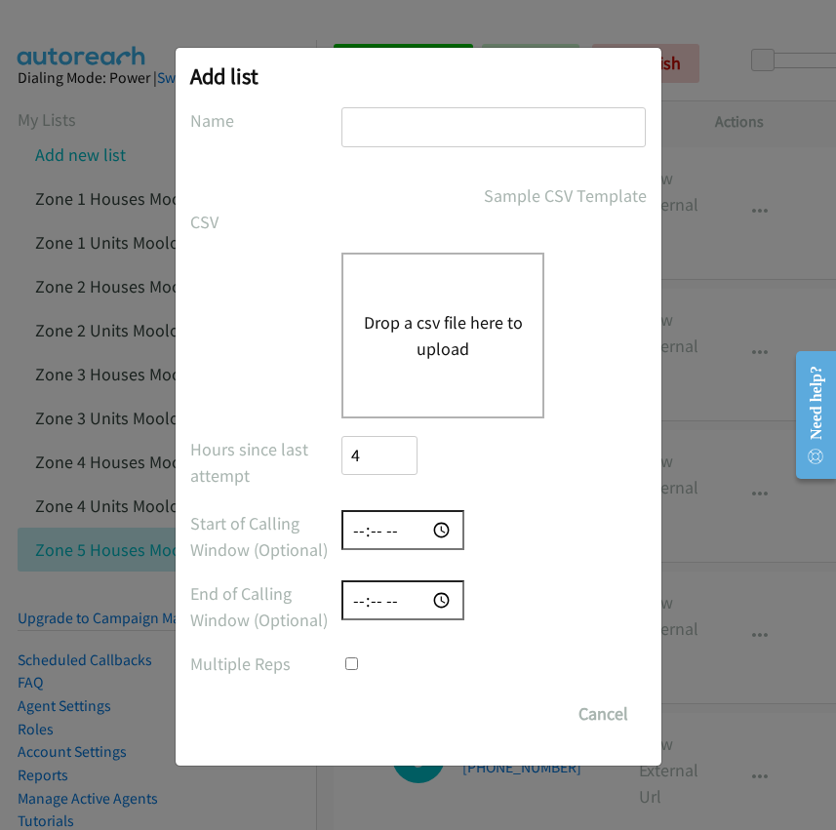
click at [375, 119] on input "text" at bounding box center [493, 127] width 304 height 40
paste input "Zone 5 Units Mooloolaba"
type input "Zone 5 Units Mooloolaba"
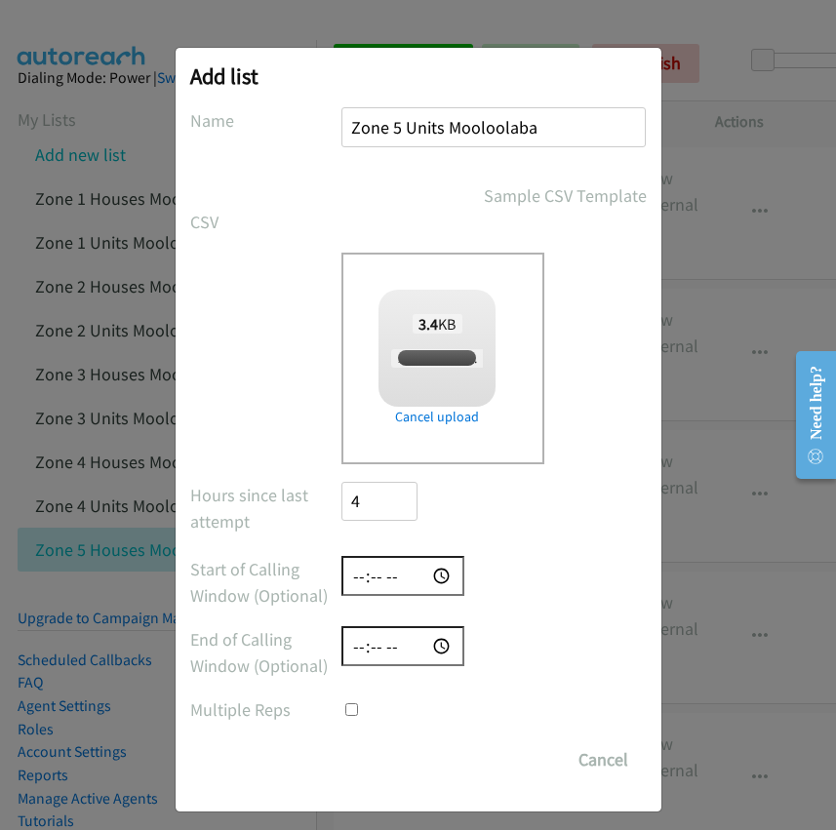
checkbox input "true"
click at [385, 770] on input "Save List" at bounding box center [393, 760] width 102 height 39
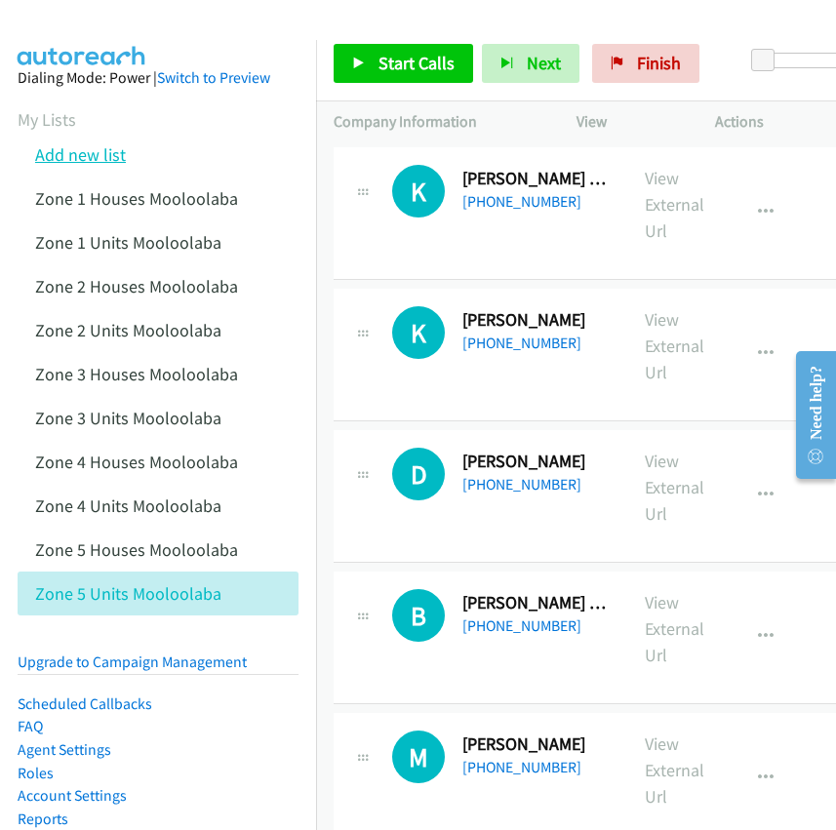
click at [100, 150] on link "Add new list" at bounding box center [80, 154] width 91 height 22
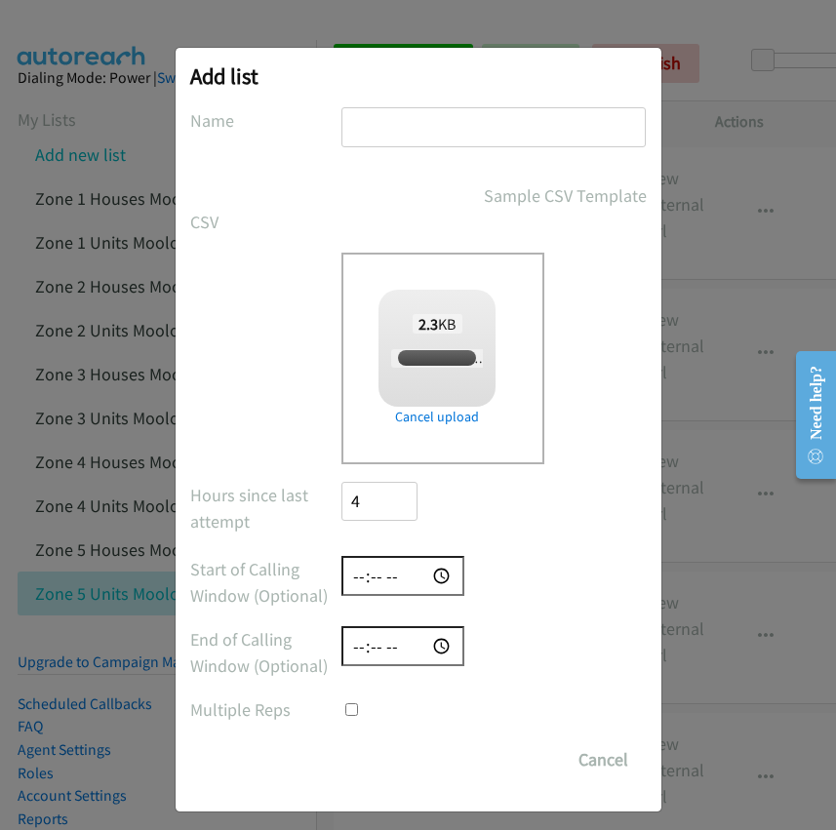
checkbox input "true"
click at [388, 128] on input "text" at bounding box center [493, 127] width 304 height 40
paste input "Pink Zone 6-Unit Muraban St-Mooloolaba Residential"
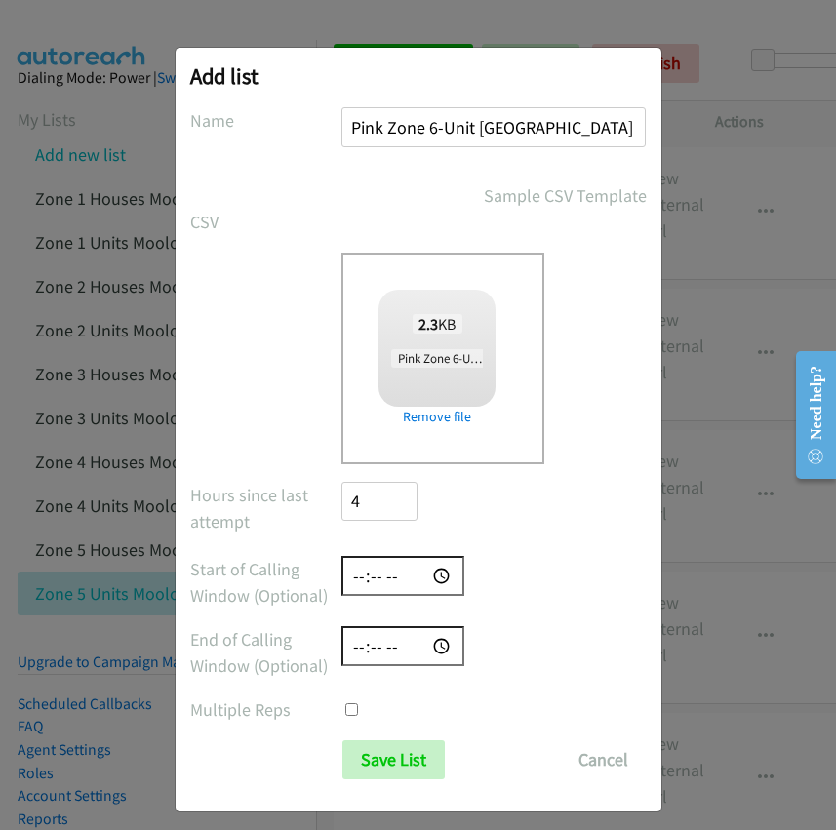
scroll to position [0, 100]
type input "Pink Zone 6-Unit Muraban St-Mooloolaba Residential"
click at [365, 756] on input "Save List" at bounding box center [393, 760] width 102 height 39
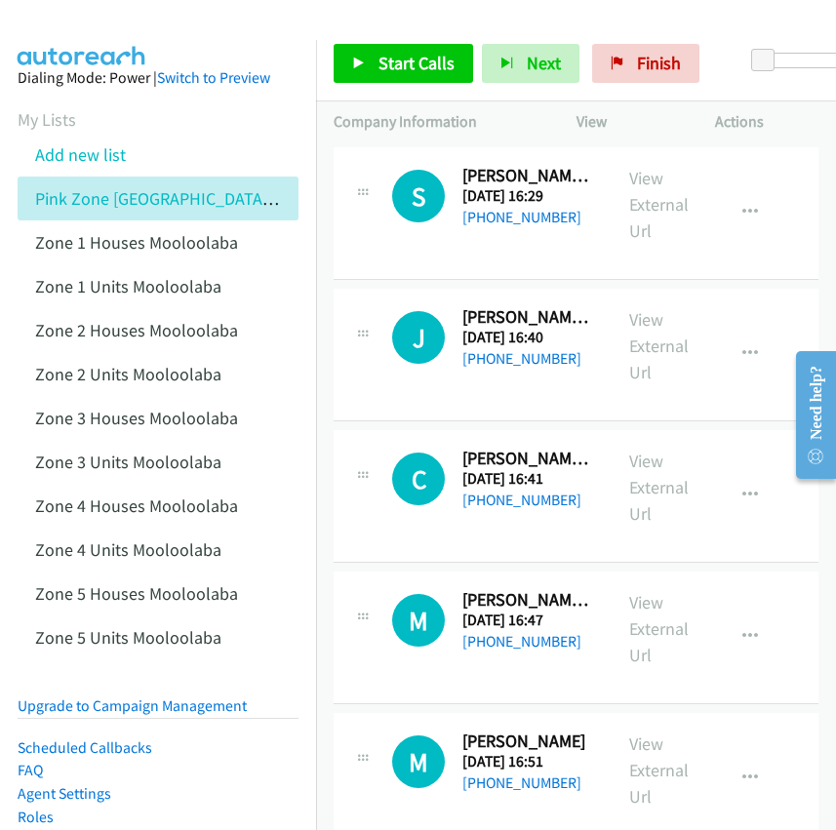
click at [294, 202] on aside "Dialing Mode: Power | Switch to Preview My Lists Add new list Pink Zone [GEOGRA…" at bounding box center [158, 559] width 316 height 1038
click at [161, 193] on link "Pink Zone [GEOGRAPHIC_DATA] Residential" at bounding box center [194, 198] width 318 height 22
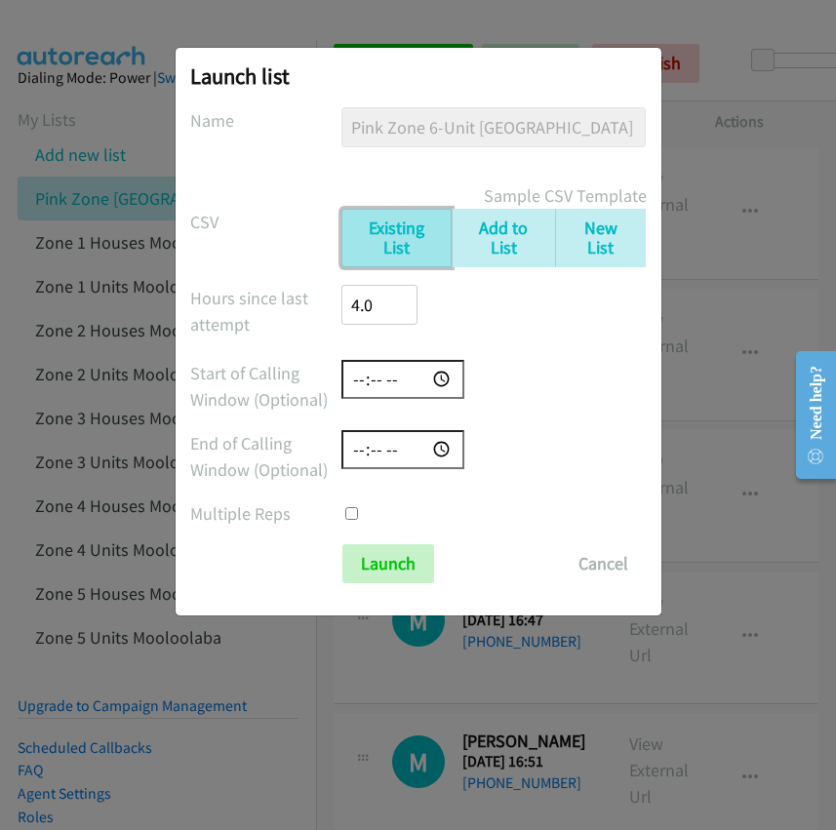
click at [415, 236] on link "Existing List" at bounding box center [395, 239] width 109 height 60
click at [606, 555] on button "Cancel" at bounding box center [603, 563] width 87 height 39
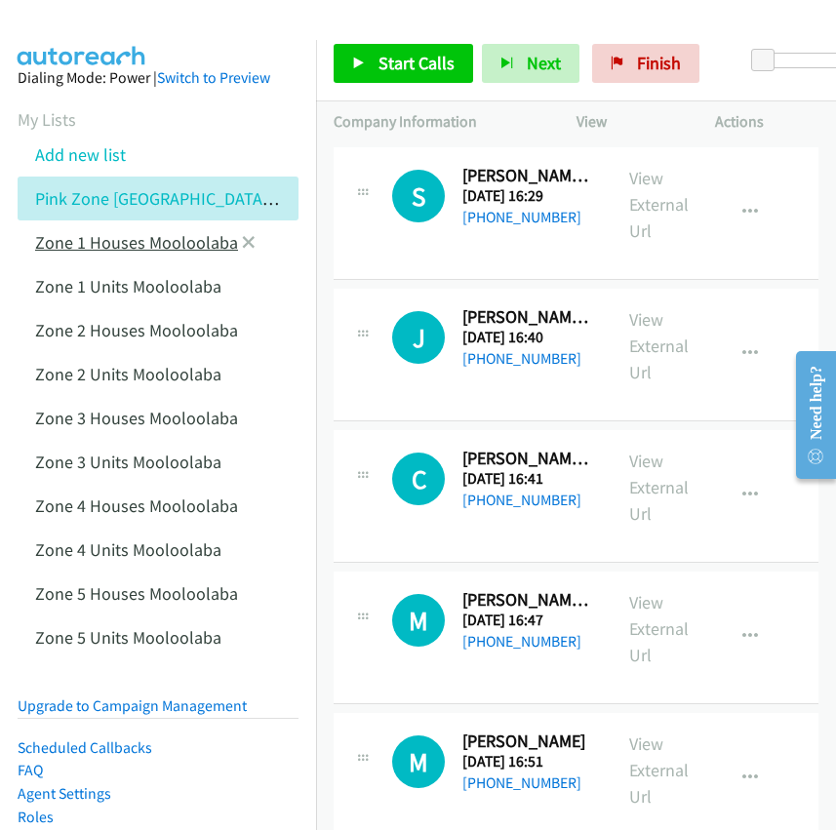
click at [148, 246] on link "Zone 1 Houses Mooloolaba" at bounding box center [136, 242] width 203 height 22
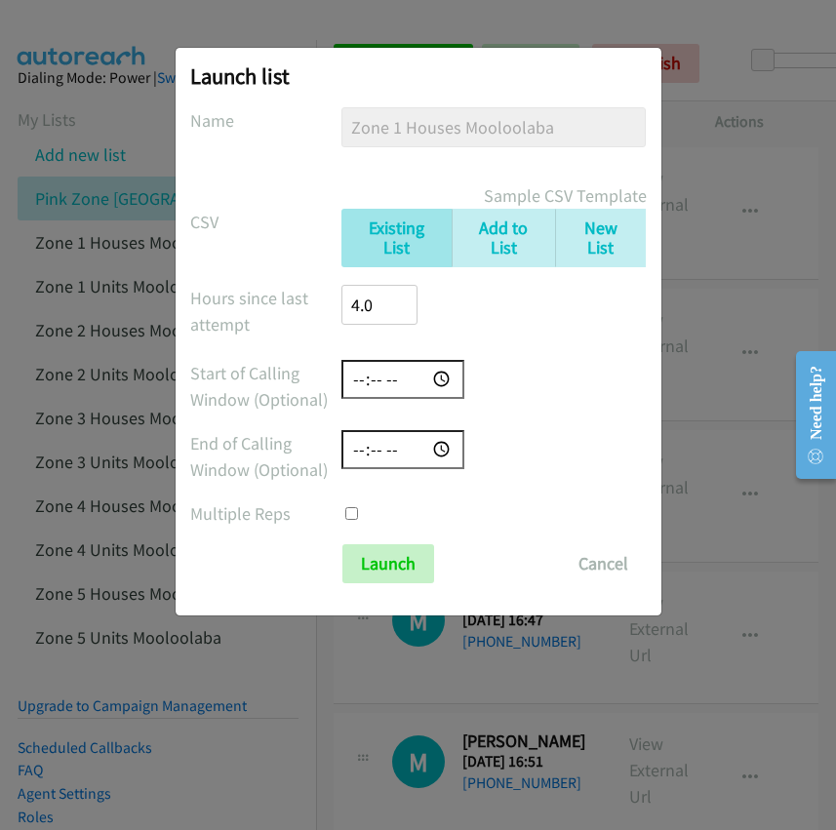
click at [670, 167] on div "Launch list No phone fields were returned for that Report or List View Please u…" at bounding box center [418, 424] width 836 height 813
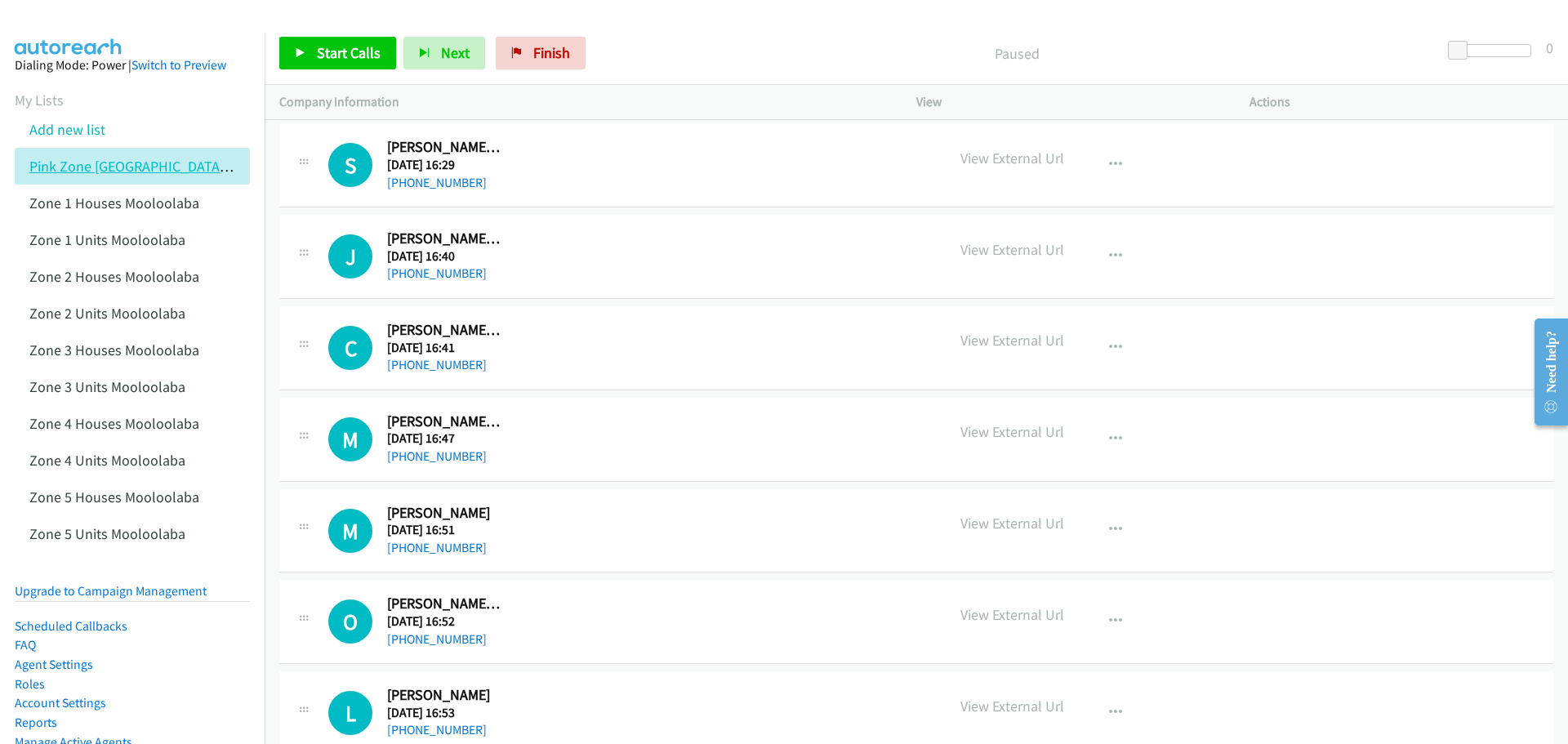
click at [214, 164] on link "Pink Zone [GEOGRAPHIC_DATA] Residential" at bounding box center [162, 166] width 266 height 18
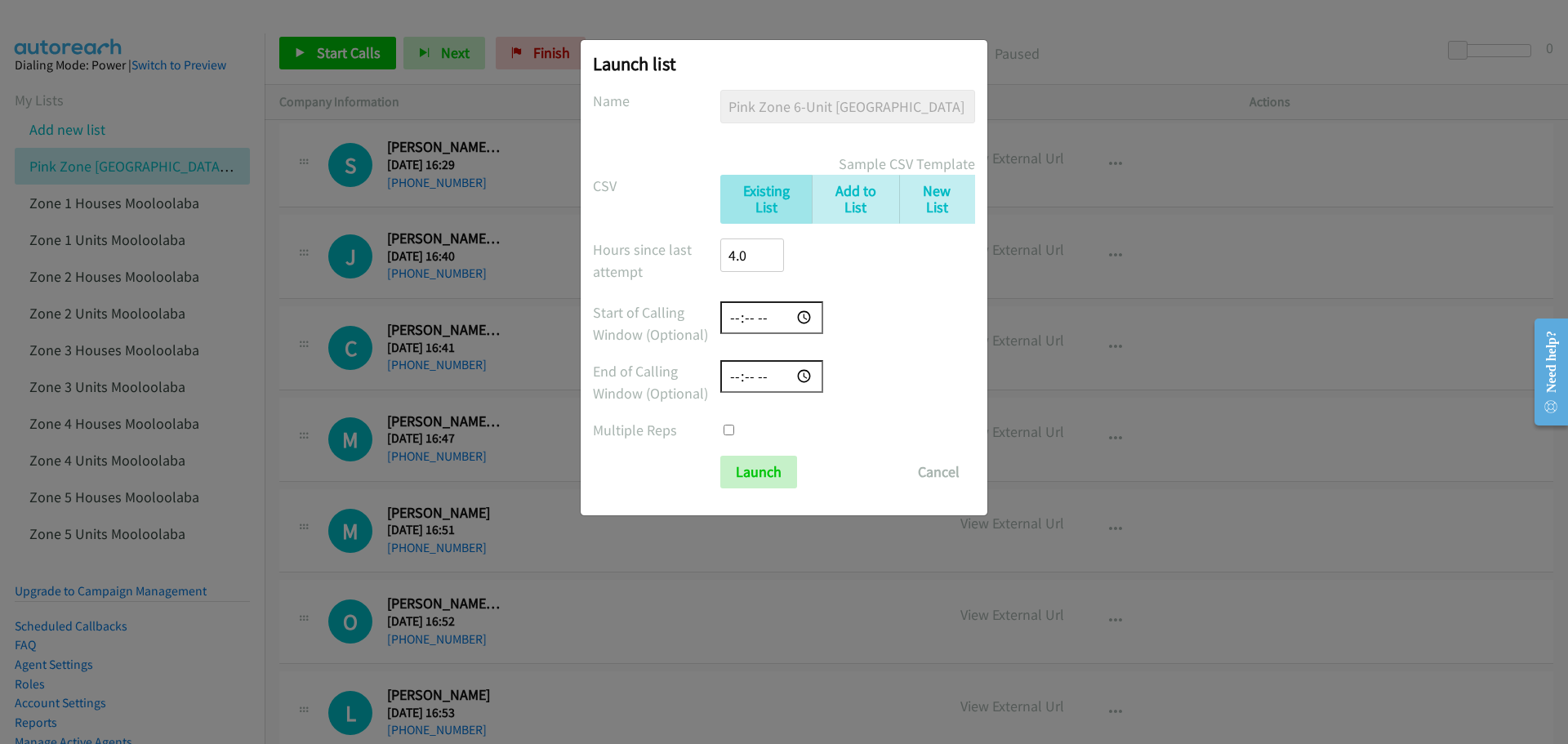
click at [699, 62] on h2 "Launch list" at bounding box center [784, 63] width 383 height 23
click at [699, 34] on div "Launch list No phone fields were returned for that Report or List View Please u…" at bounding box center [784, 379] width 1568 height 729
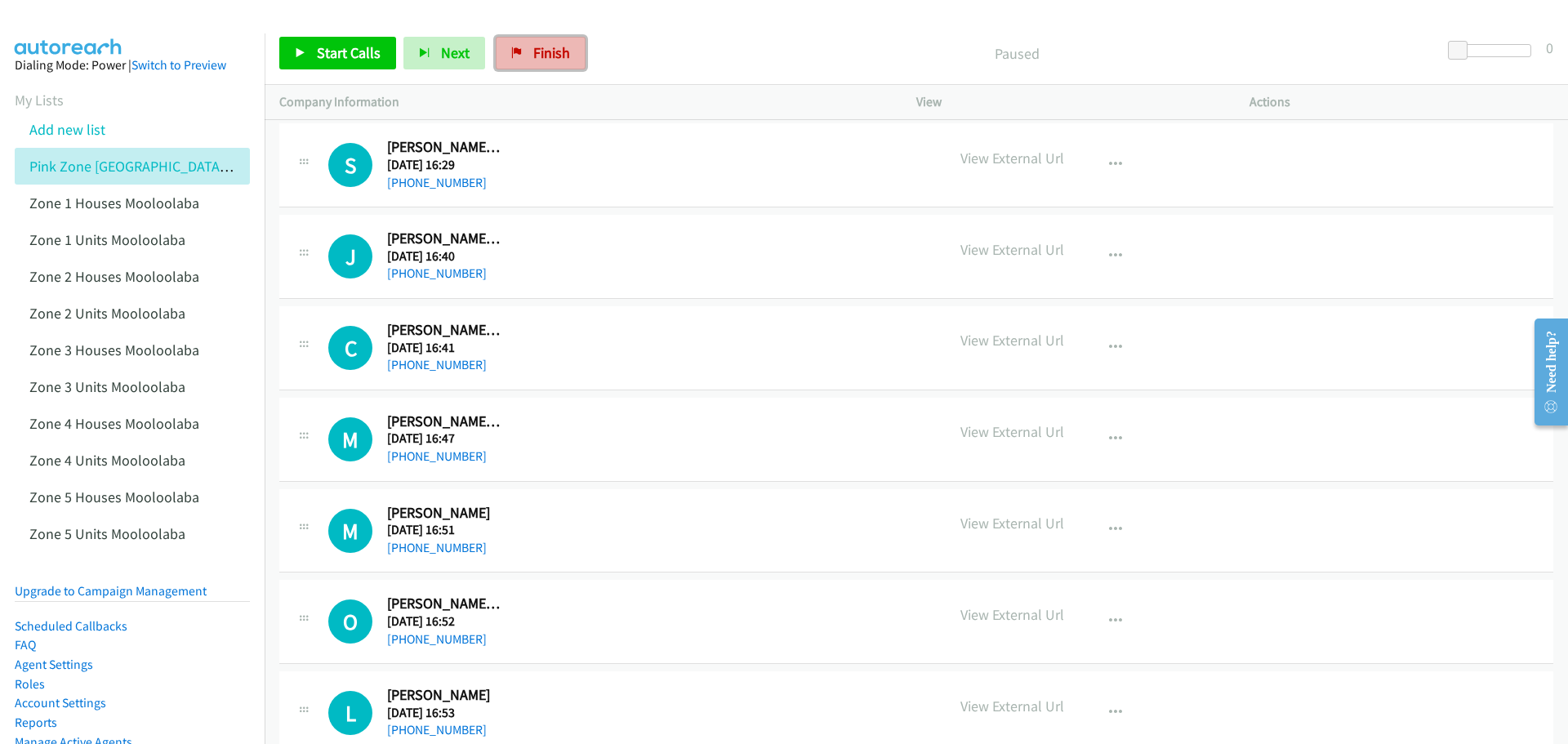
click at [534, 60] on span "Finish" at bounding box center [552, 53] width 37 height 18
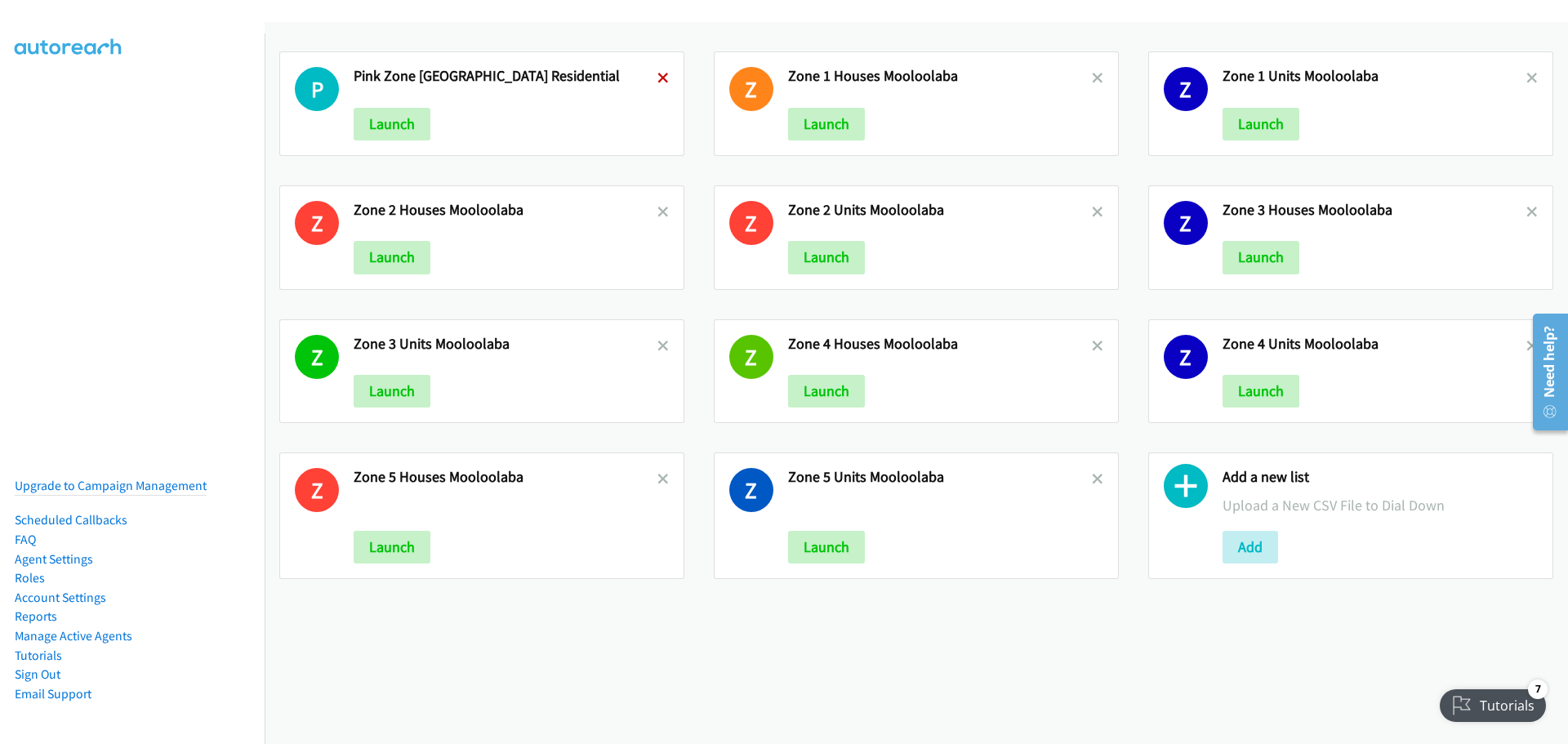
click at [669, 74] on icon at bounding box center [663, 80] width 12 height 12
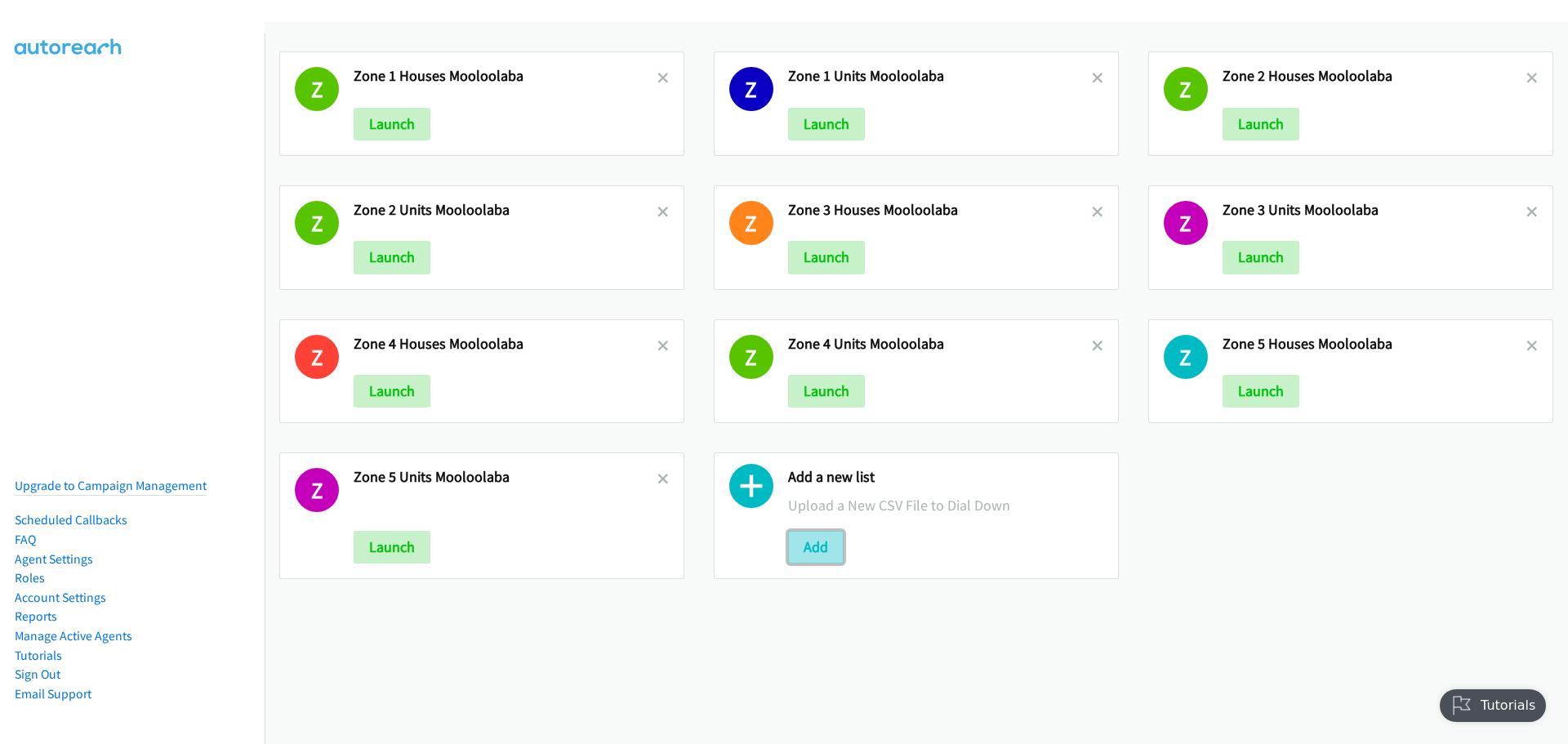
click at [799, 548] on button "Add" at bounding box center [816, 546] width 55 height 33
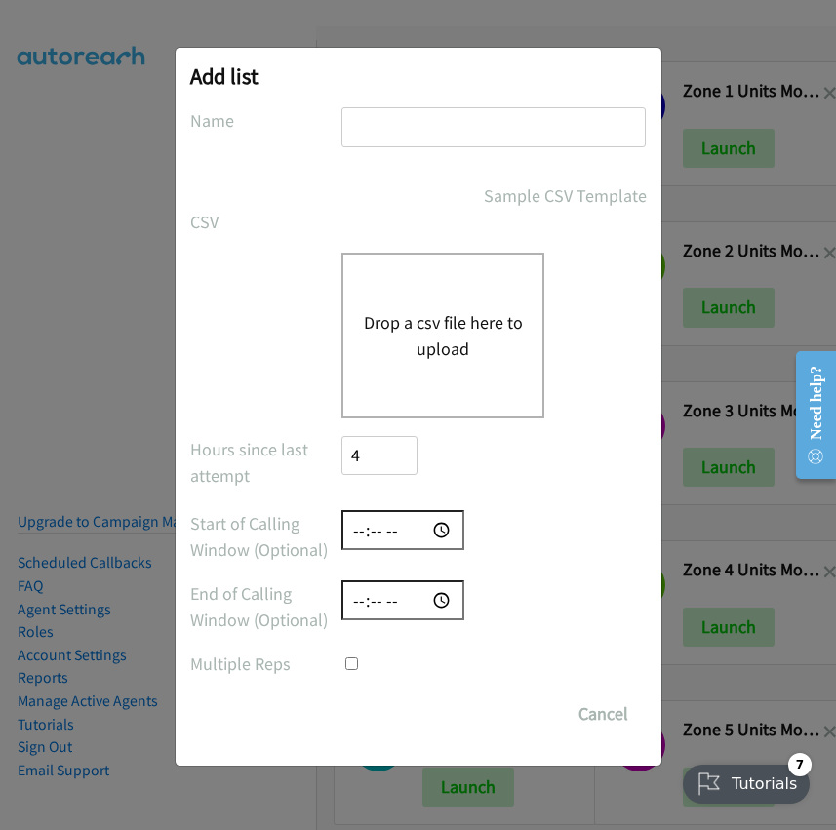
click at [372, 132] on input "text" at bounding box center [493, 127] width 304 height 40
paste input "Pink Zone 6-Unit Muraban St-Mooloolaba Residential"
click at [366, 126] on input "Pink Zone 6-Unit Muraban St-Mooloolaba Residential" at bounding box center [493, 127] width 304 height 40
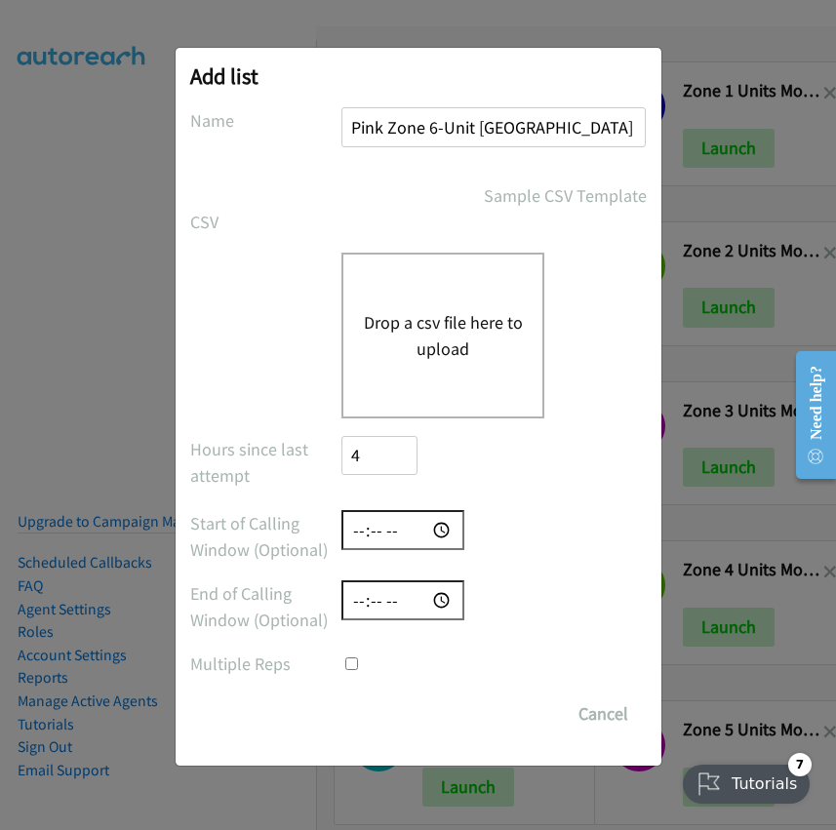
drag, startPoint x: 388, startPoint y: 127, endPoint x: 323, endPoint y: 127, distance: 65.4
click at [323, 127] on div "Name Pink Zone 6-Unit Muraban St-Mooloolaba Residential" at bounding box center [418, 136] width 457 height 58
type input "Zone 6-Unit Muraban St-Mooloolaba Residential"
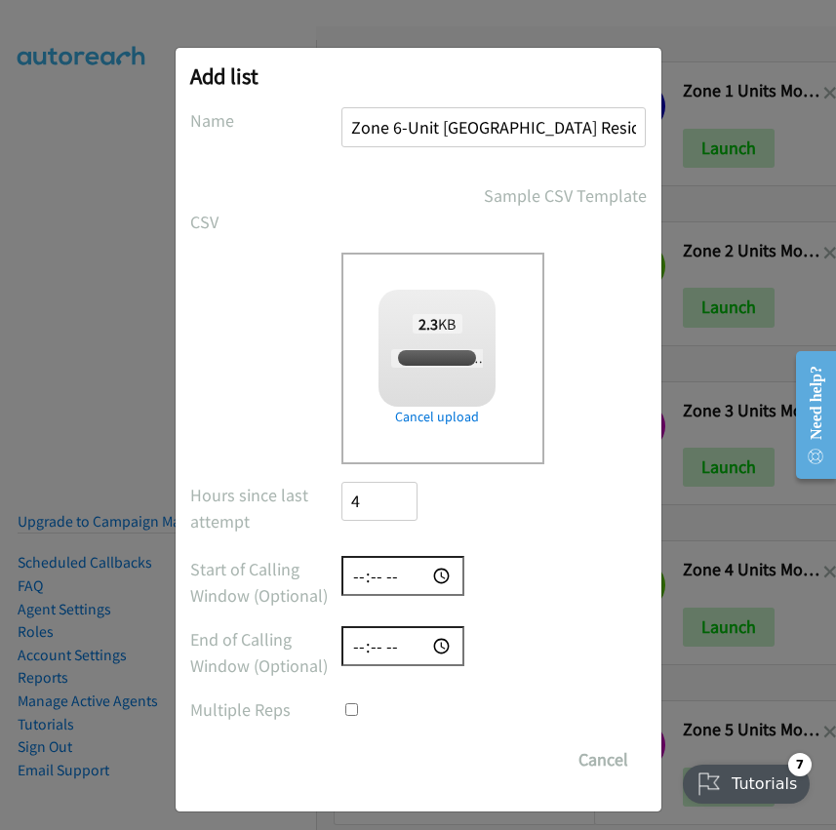
checkbox input "true"
click at [397, 129] on input "Zone 6-Unit Muraban St-Mooloolaba Residential" at bounding box center [493, 127] width 304 height 40
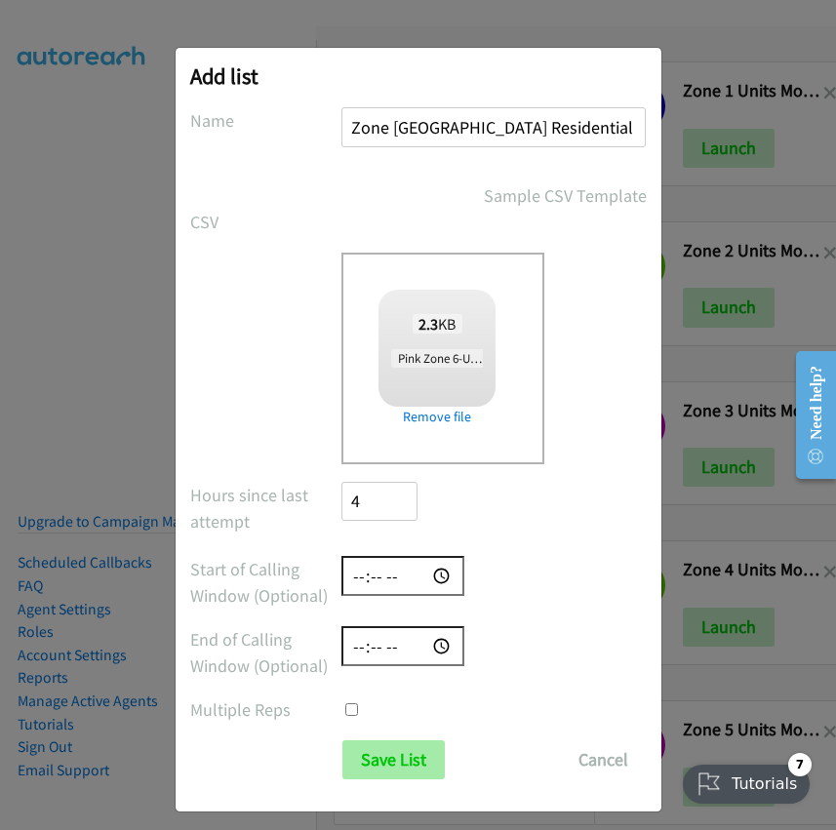
type input "Zone 6 Unit Muraban St-Mooloolaba Residential"
click at [378, 756] on input "Save List" at bounding box center [393, 760] width 102 height 39
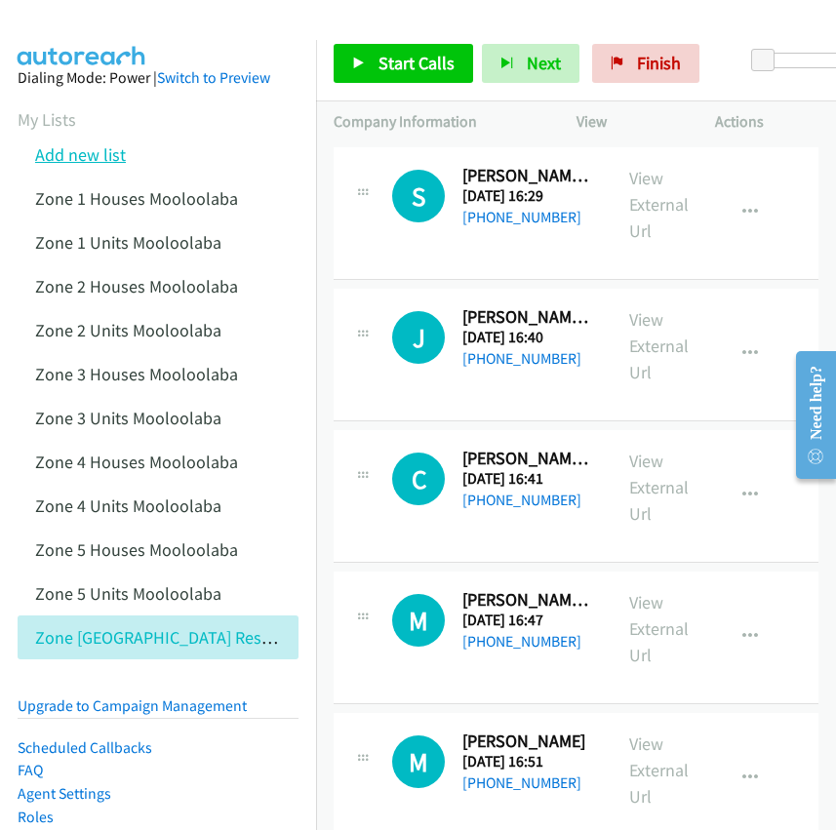
click at [97, 150] on link "Add new list" at bounding box center [80, 154] width 91 height 22
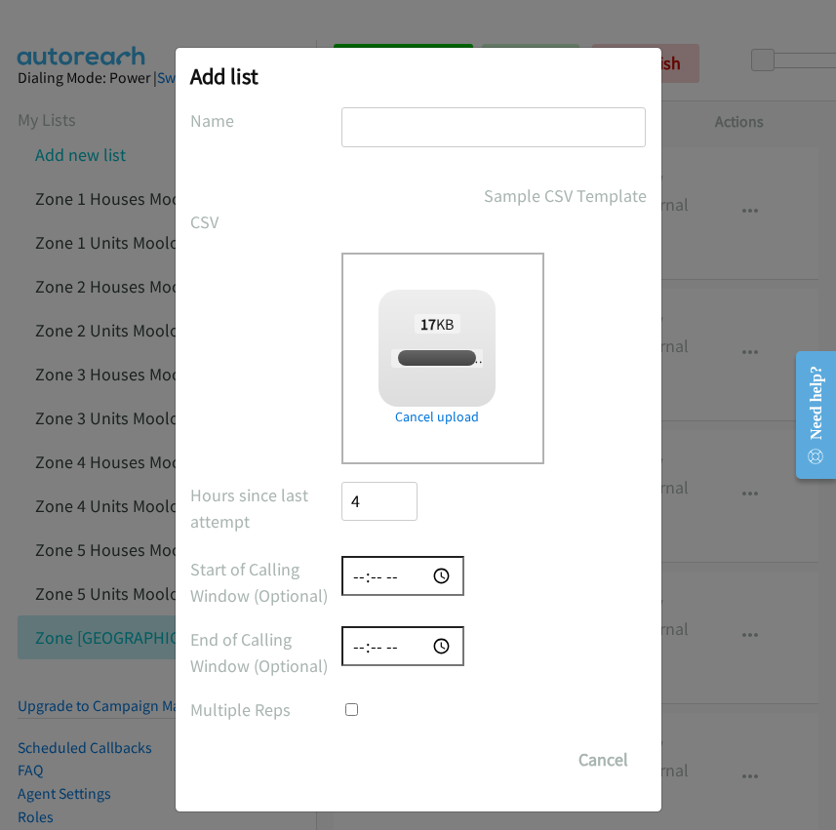
click at [384, 127] on input "text" at bounding box center [493, 127] width 304 height 40
checkbox input "true"
paste input "Pink Zone 6-Unit -Entry Lever One Bedders Mooloolaba"
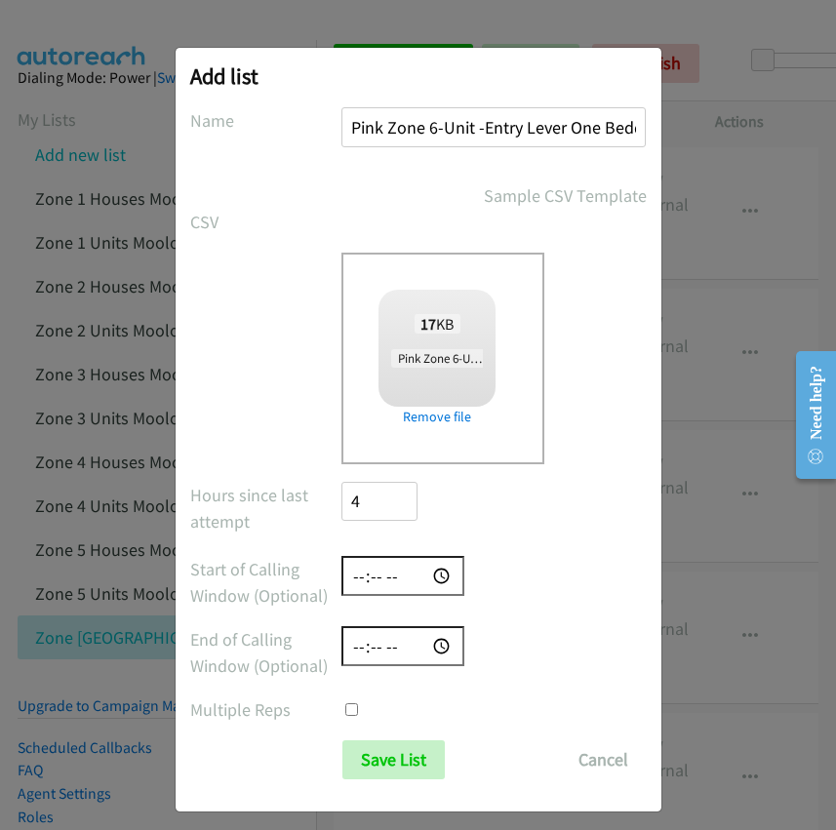
scroll to position [0, 117]
click at [421, 125] on input "Pink Zone 6-Unit -Entry Lever One Bedders Mooloolaba" at bounding box center [493, 127] width 304 height 40
click at [377, 128] on input "Pink Zone 6-Unit -Entry Lever One Bedders Mooloolaba" at bounding box center [493, 127] width 304 height 40
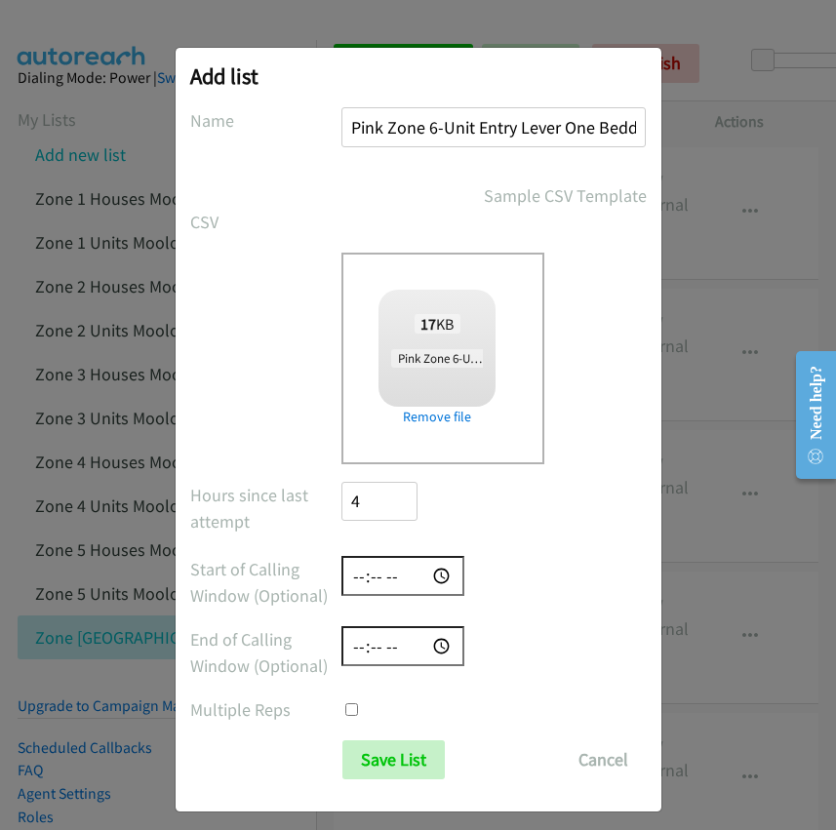
drag, startPoint x: 381, startPoint y: 131, endPoint x: 341, endPoint y: 132, distance: 40.0
click at [341, 132] on input "Pink Zone 6-Unit Entry Lever One Bedders [GEOGRAPHIC_DATA]" at bounding box center [493, 127] width 304 height 40
click at [399, 124] on input "Zone 6-Unit Entry Lever One Bedders [GEOGRAPHIC_DATA]" at bounding box center [493, 127] width 304 height 40
type input "Zone 6 Unit Entry Lever One Bedders Mooloolaba"
click at [388, 748] on input "Save List" at bounding box center [393, 760] width 102 height 39
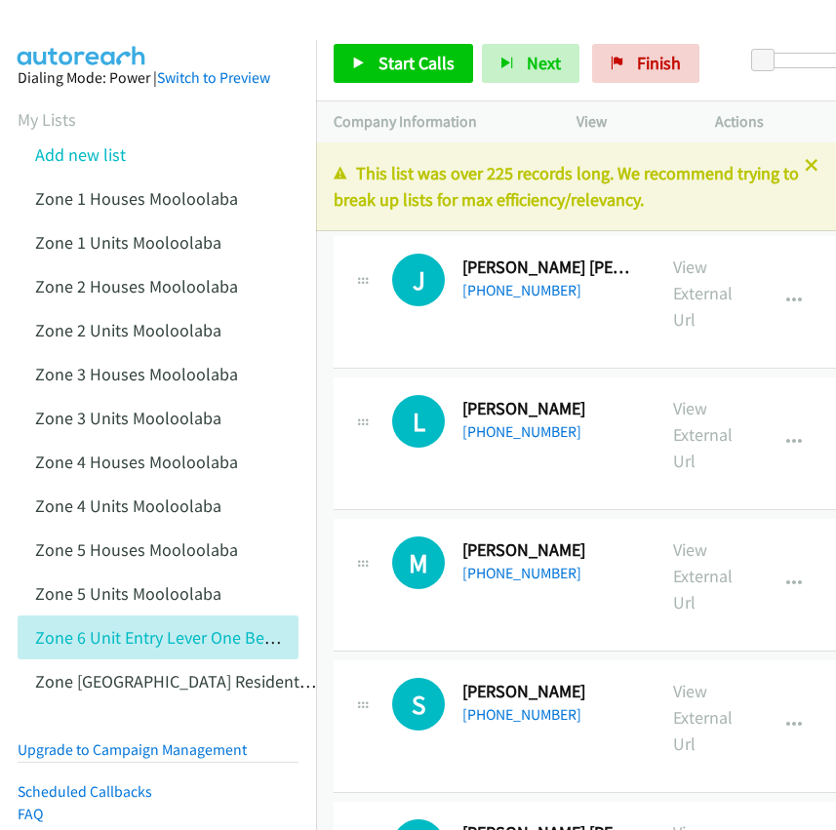
click at [250, 120] on section "My Lists Add new list Zone 1 Houses Mooloolaba Zone 1 Units Mooloolaba Zone 2 H…" at bounding box center [158, 404] width 281 height 597
click at [289, 142] on li "Add new list" at bounding box center [176, 155] width 316 height 44
click at [105, 159] on link "Add new list" at bounding box center [80, 154] width 91 height 22
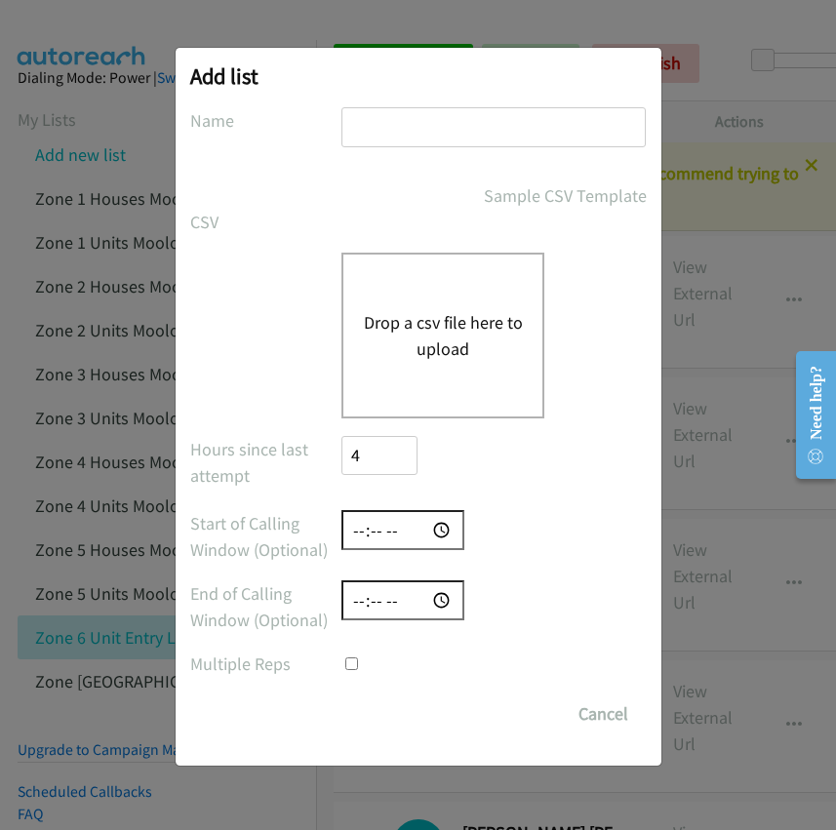
click at [364, 124] on input "text" at bounding box center [493, 127] width 304 height 40
paste input "Pink Zone 6 -Mid Range Appartments Mooloolaba"
click at [371, 126] on input "Pink Zone 6 -Mid Range Appartments Mooloolaba" at bounding box center [493, 127] width 304 height 40
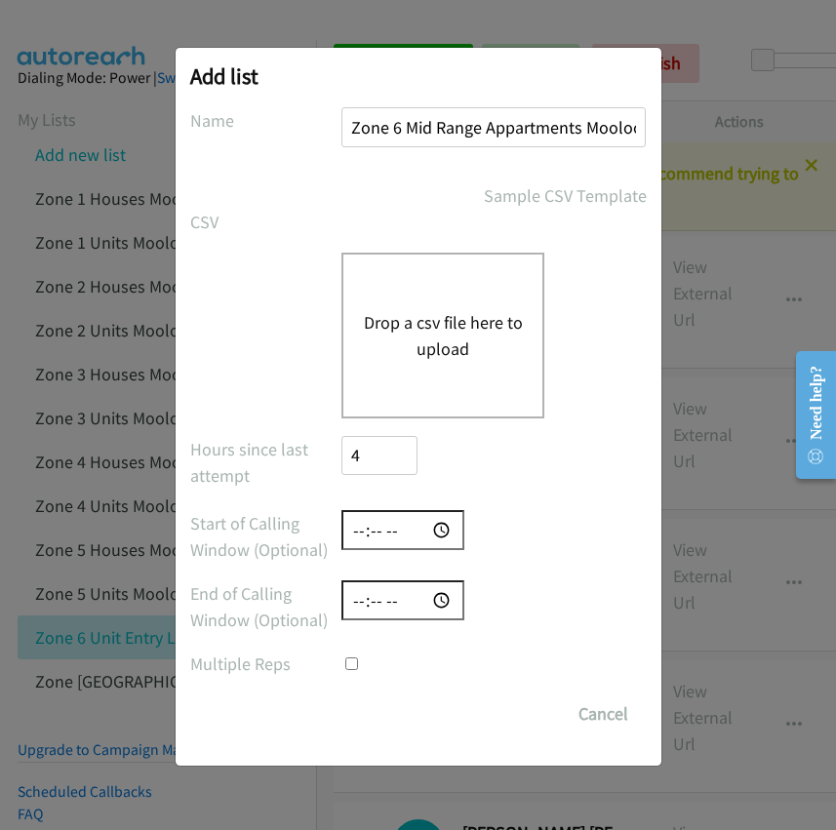
type input "Zone 6 Mid Range Appartments Mooloolaba"
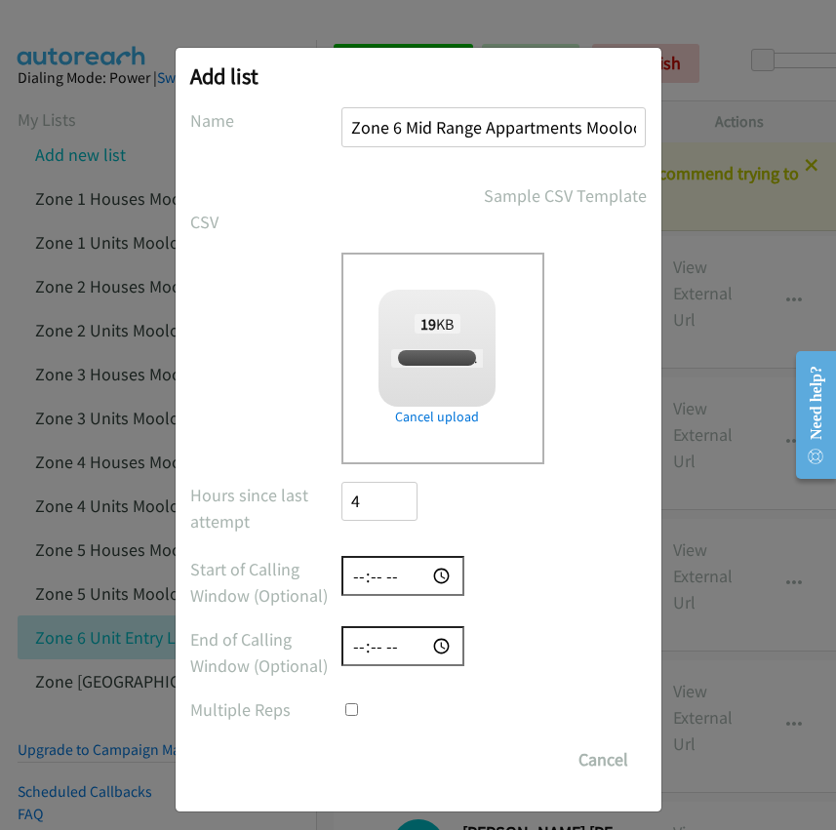
checkbox input "true"
click at [392, 756] on input "Save List" at bounding box center [393, 760] width 102 height 39
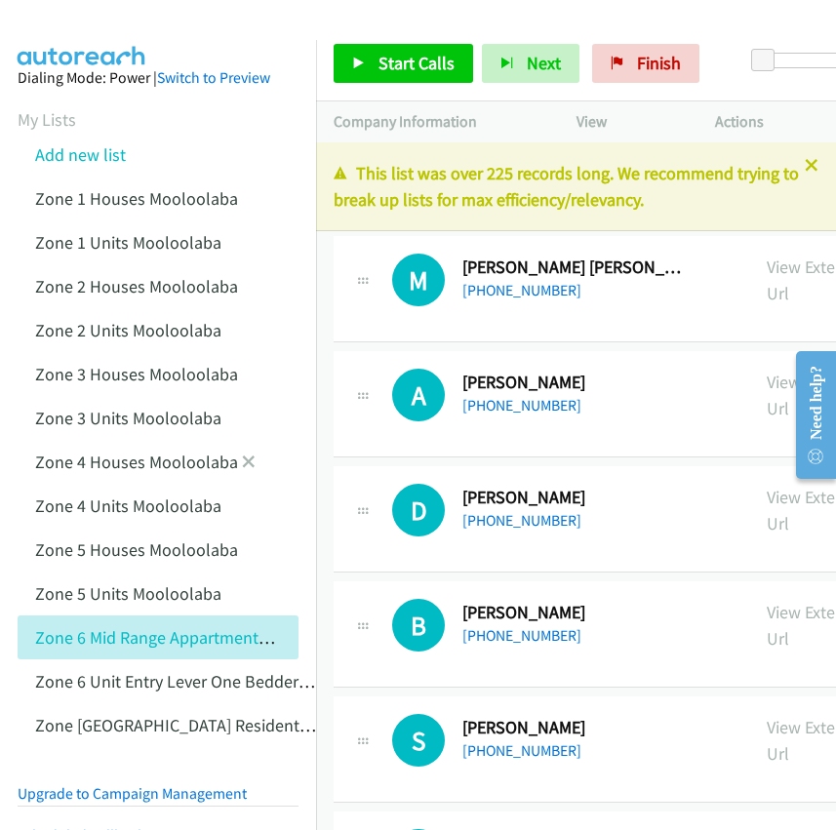
click at [300, 456] on li "Zone 4 Houses Mooloolaba" at bounding box center [176, 462] width 316 height 44
click at [291, 110] on aside "Dialing Mode: Power | Switch to Preview My Lists Add new list Zone 1 Houses Moo…" at bounding box center [158, 603] width 316 height 1126
click at [114, 154] on link "Add new list" at bounding box center [80, 154] width 91 height 22
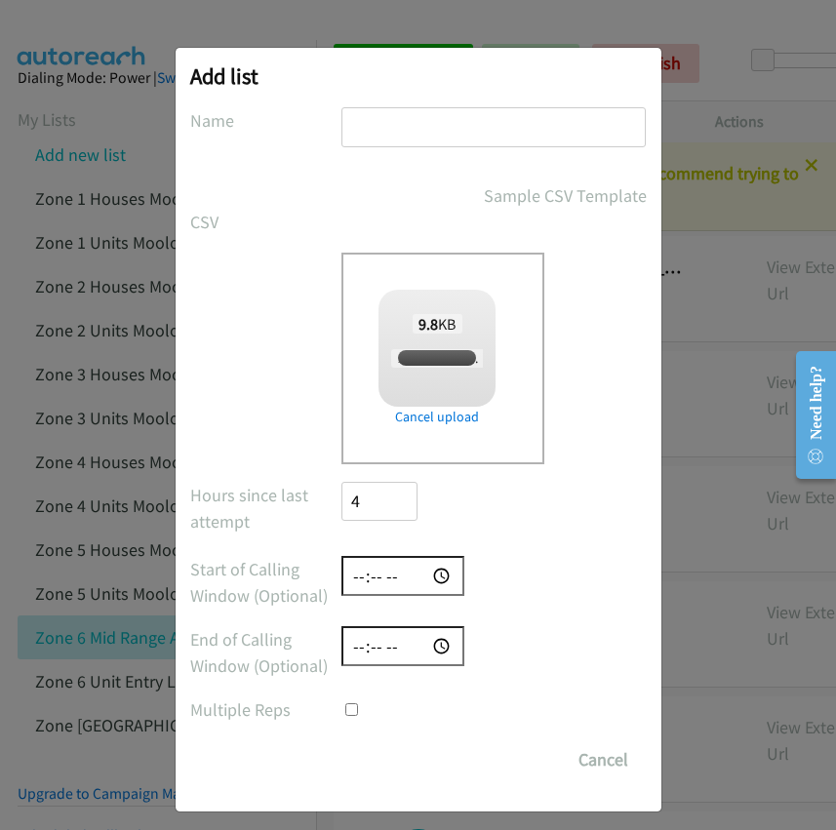
checkbox input "true"
click at [403, 132] on input "text" at bounding box center [493, 127] width 304 height 40
paste input "Zone 6 Luxury Appartments Mooloolaba"
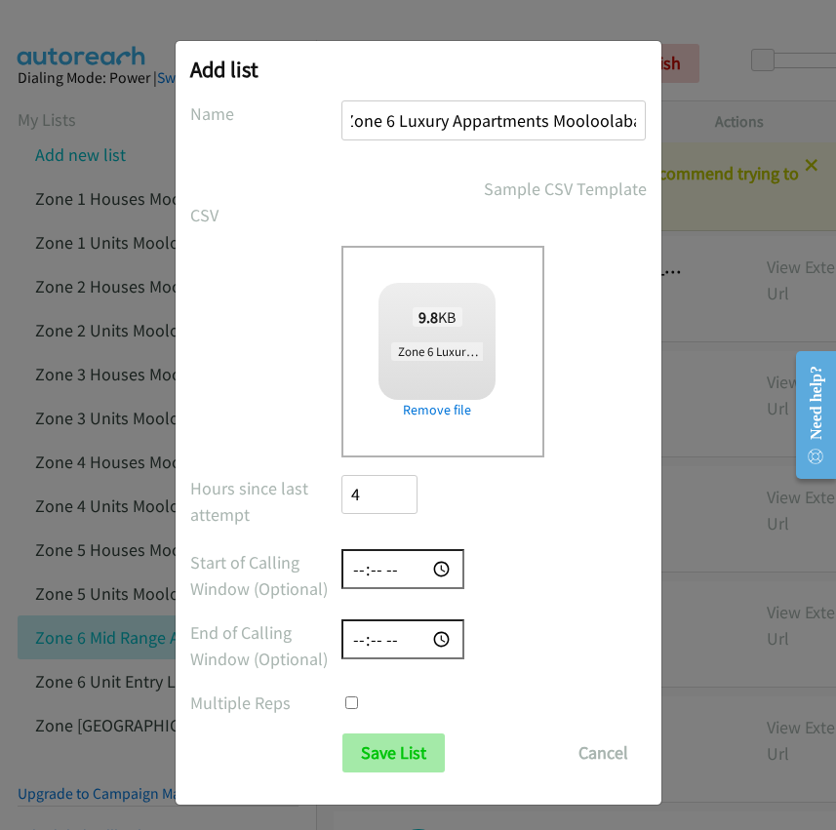
scroll to position [9, 0]
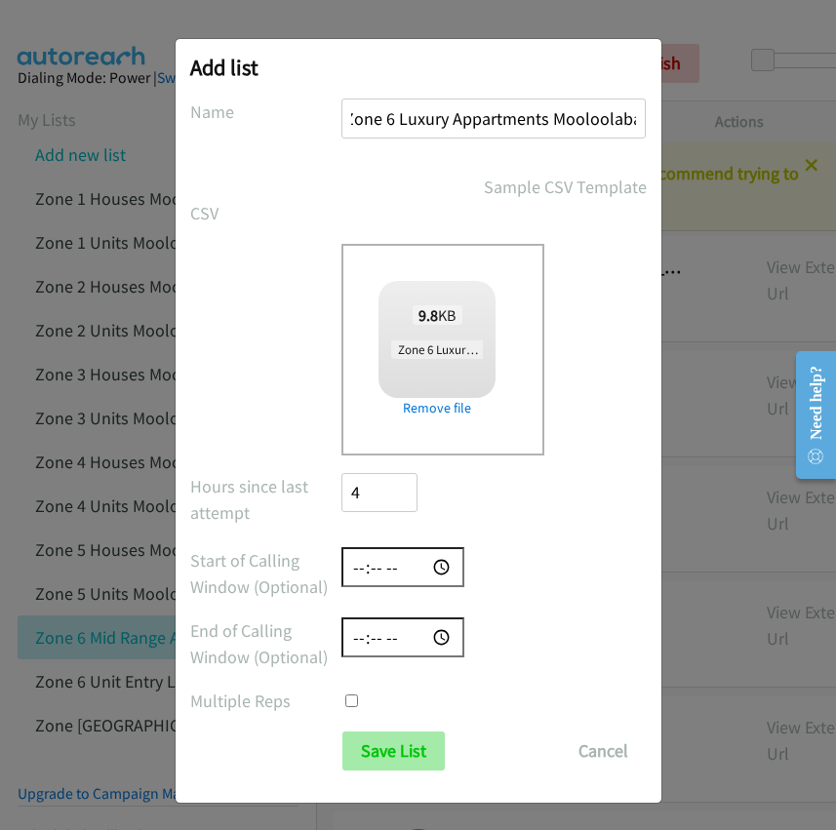
type input "Zone 6 Luxury Appartments Mooloolaba"
click at [383, 752] on input "Save List" at bounding box center [393, 751] width 102 height 39
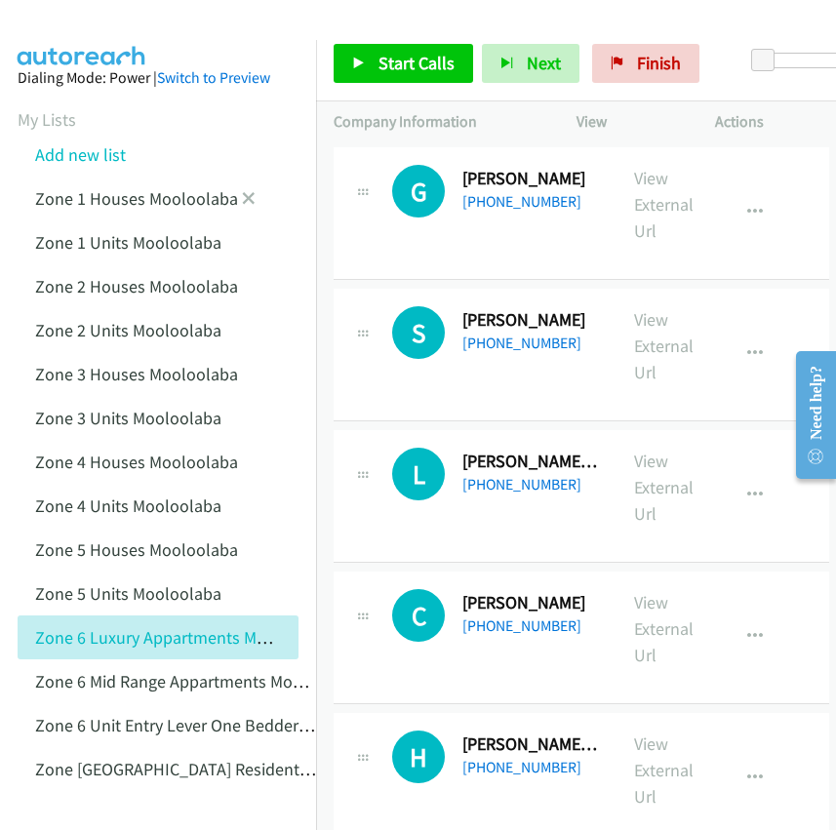
click at [301, 190] on li "Zone 1 Houses Mooloolaba" at bounding box center [176, 199] width 316 height 44
click at [92, 155] on link "Add new list" at bounding box center [80, 154] width 91 height 22
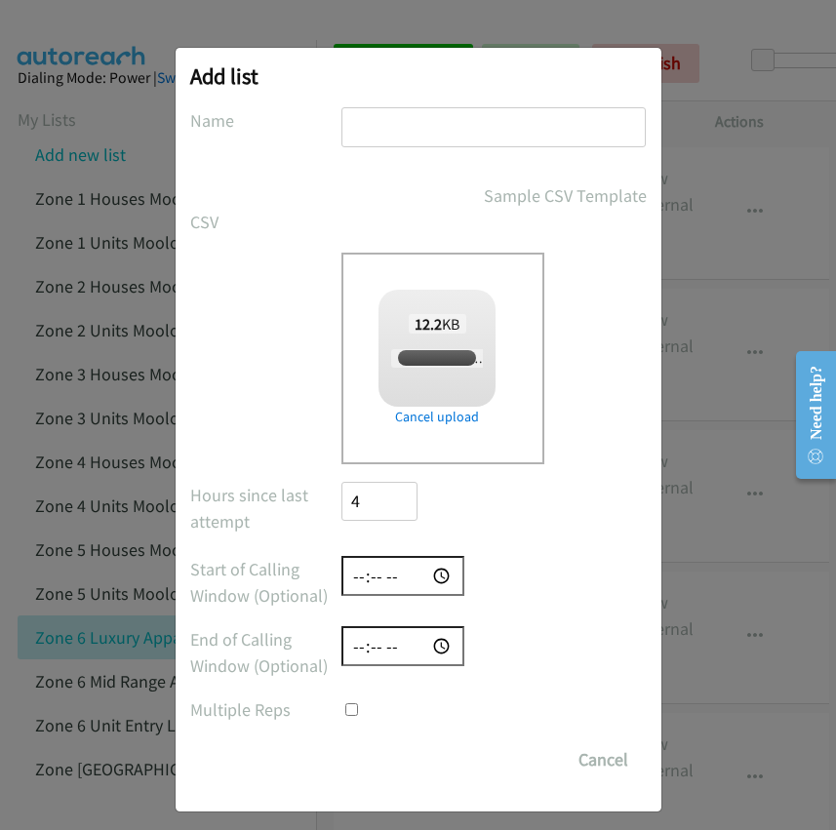
checkbox input "true"
click at [384, 138] on input "text" at bounding box center [493, 127] width 304 height 40
paste input "Pink Zone 6 Mooloolaba [PERSON_NAME] Pde"
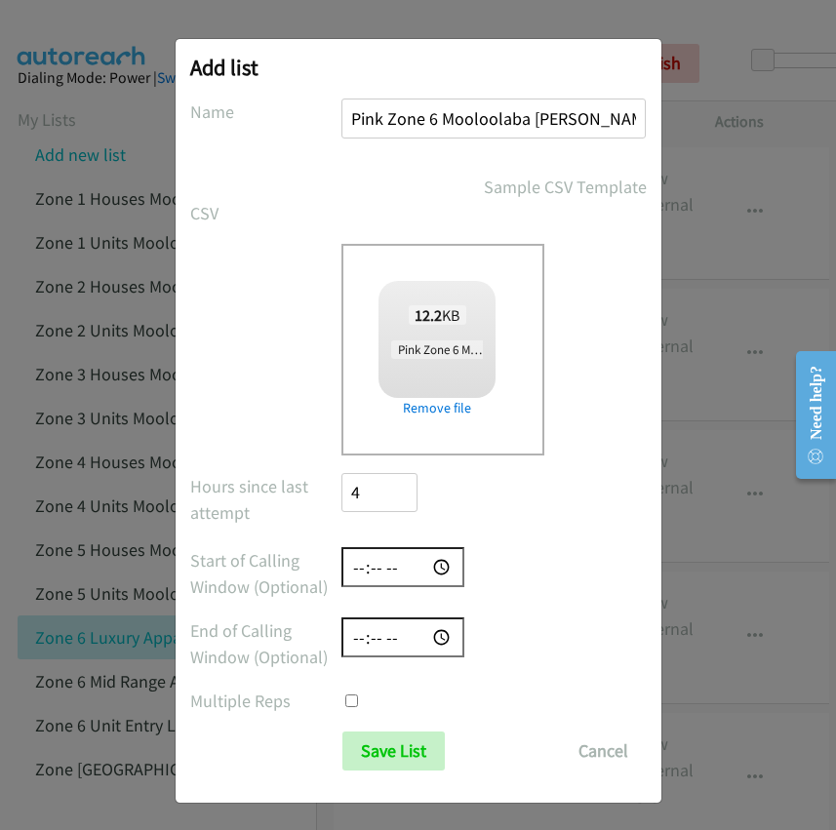
scroll to position [12, 0]
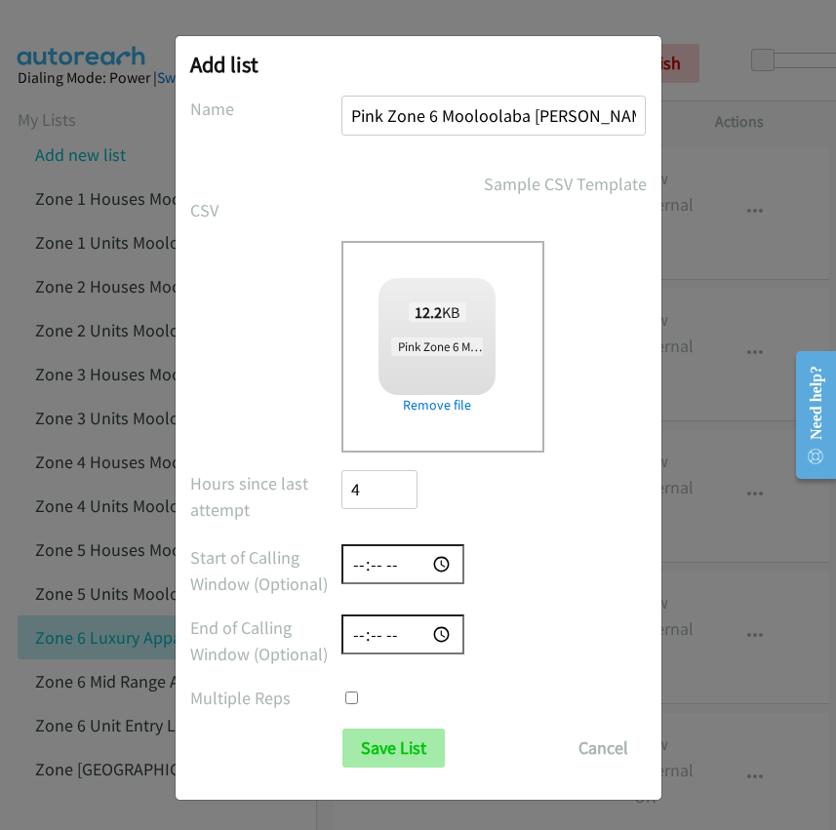
type input "Pink Zone 6 Mooloolaba [PERSON_NAME] Pde"
click at [395, 738] on input "Save List" at bounding box center [393, 748] width 102 height 39
